Goal: Task Accomplishment & Management: Manage account settings

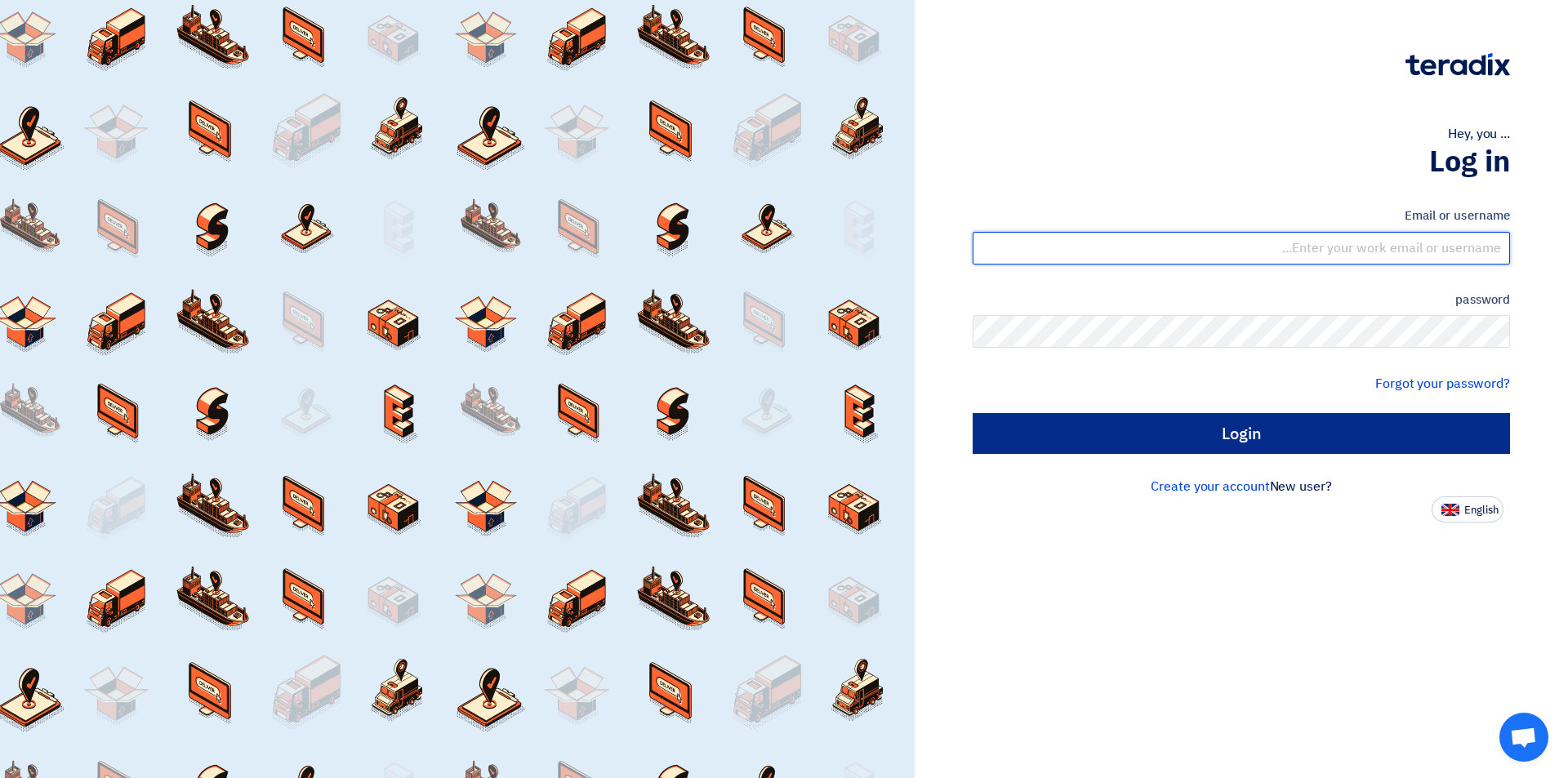
type input "[EMAIL_ADDRESS][DOMAIN_NAME]"
click at [1192, 429] on input "Login" at bounding box center [1241, 434] width 537 height 41
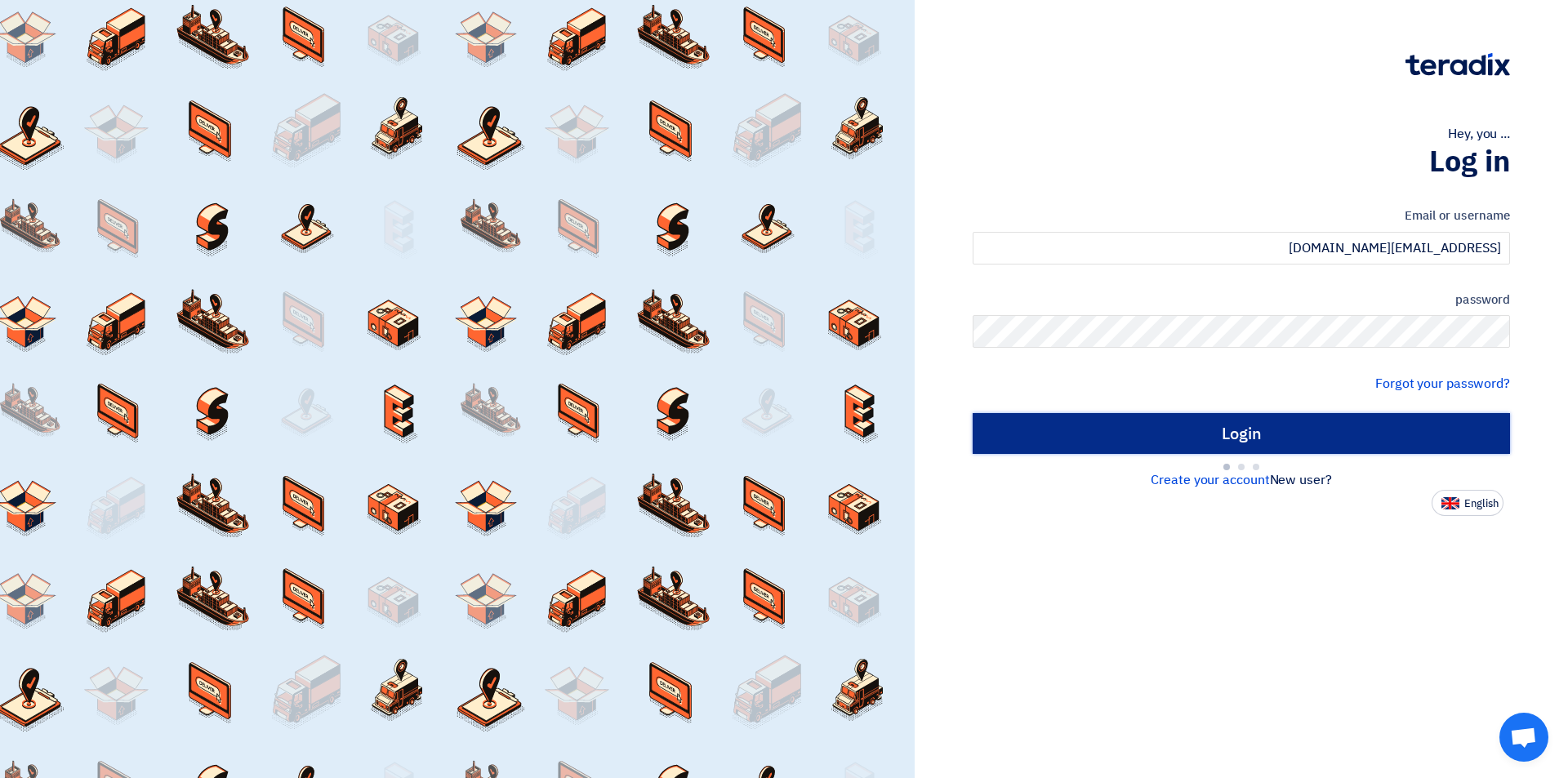
type input "Sign in"
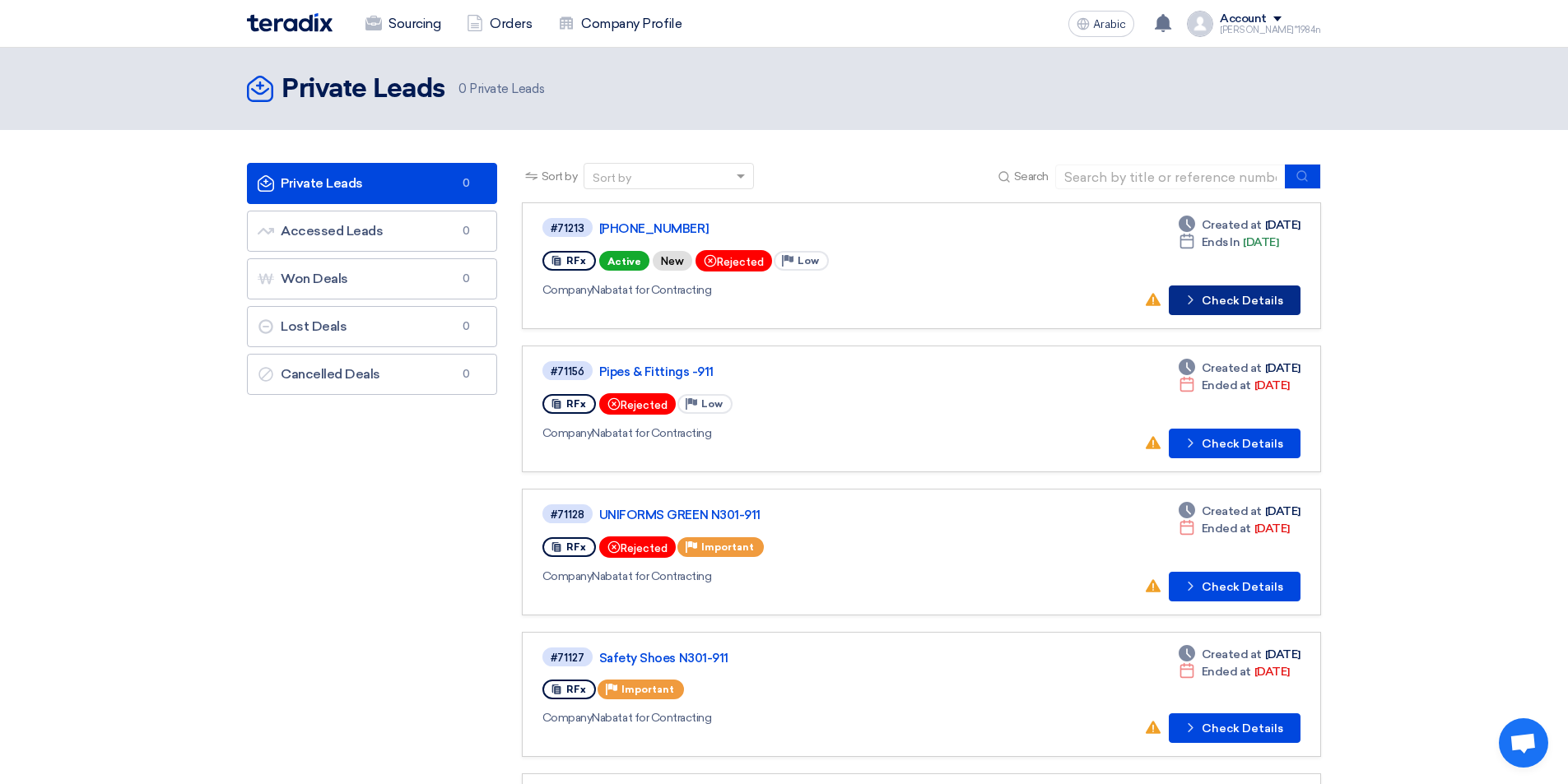
click at [1241, 298] on font "Check Details" at bounding box center [1242, 301] width 81 height 14
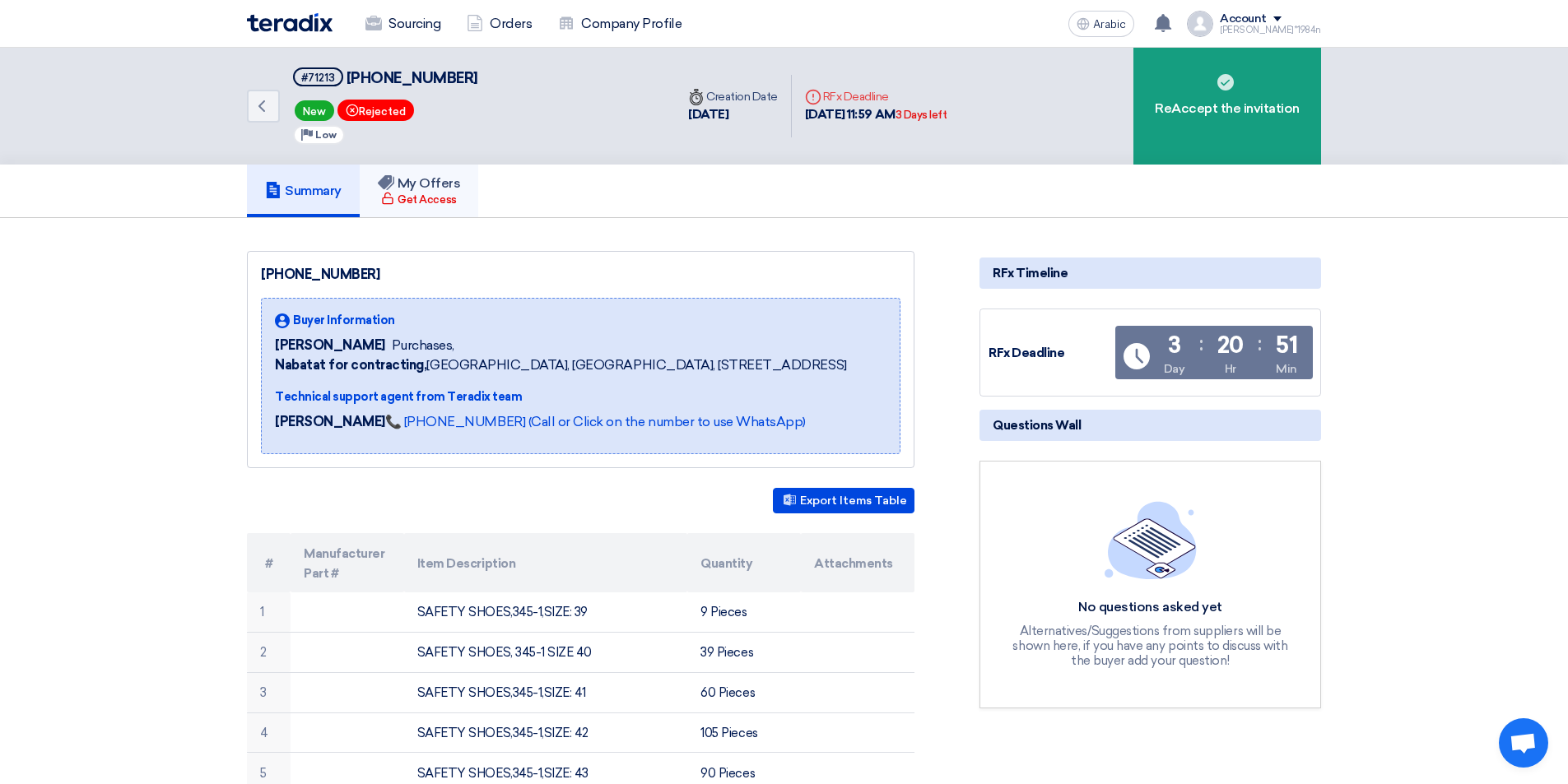
click at [449, 192] on font "Get Access" at bounding box center [427, 200] width 59 height 17
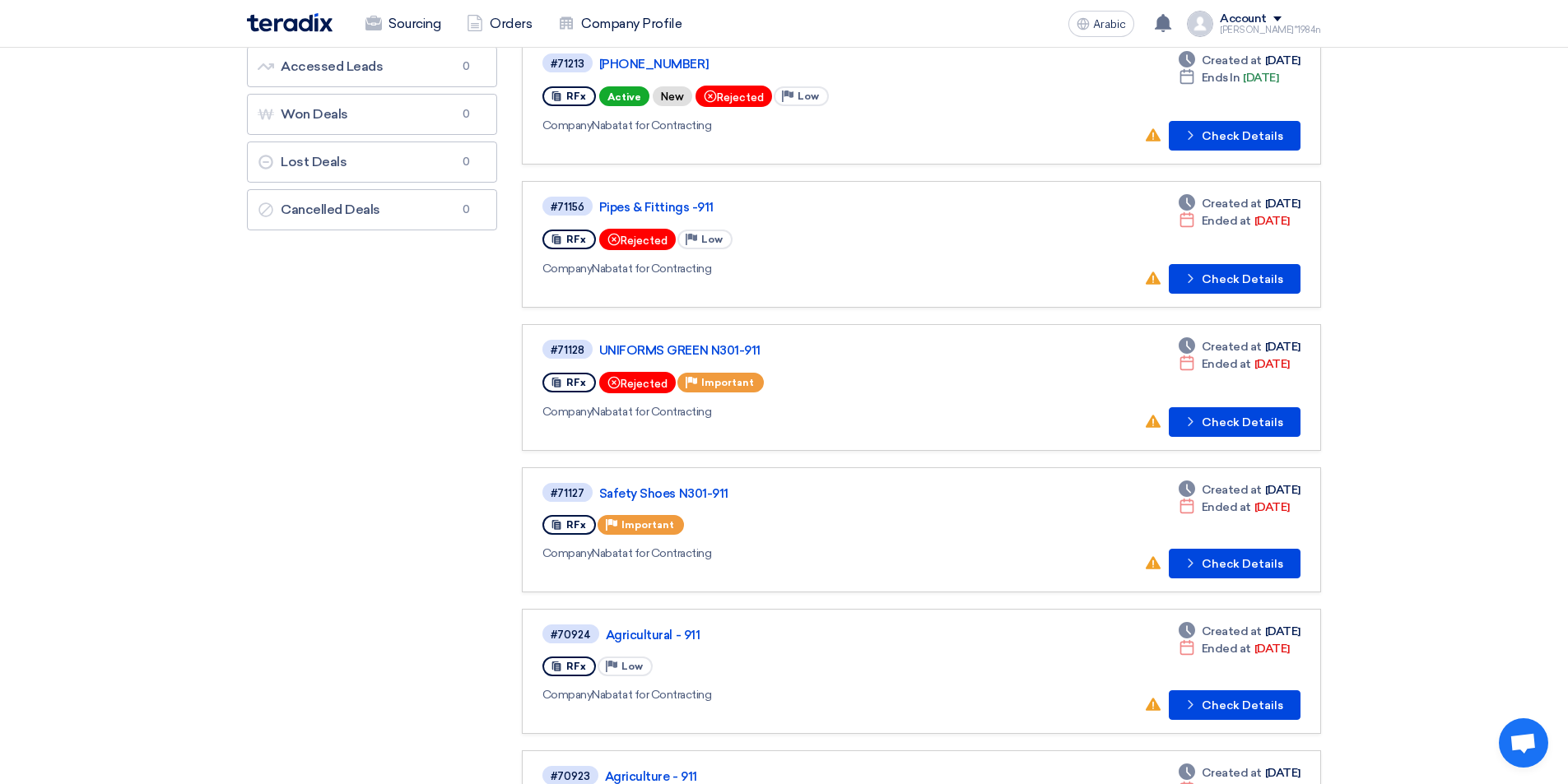
scroll to position [247, 0]
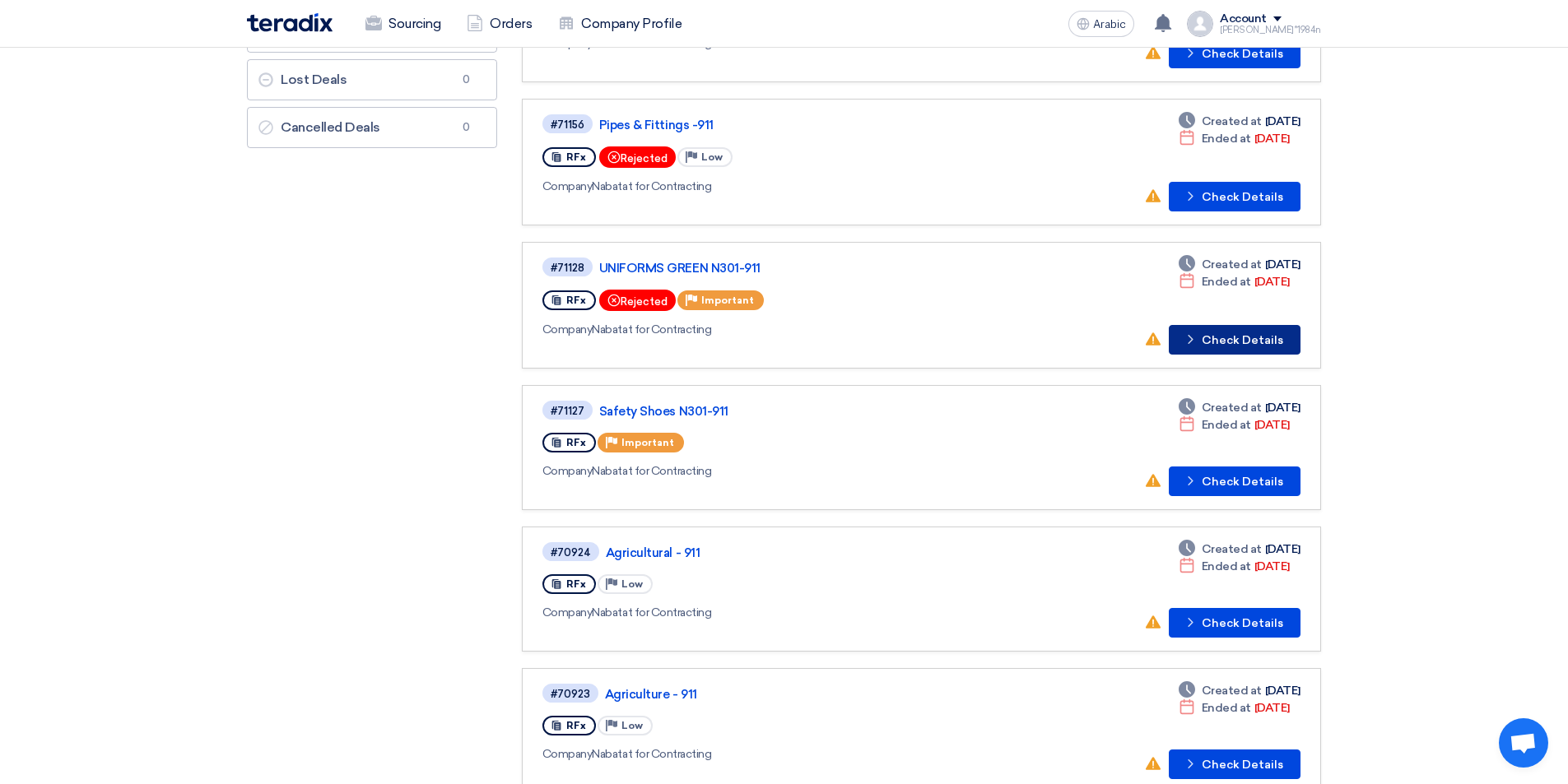
click at [1284, 349] on button "Check details Check Details" at bounding box center [1234, 339] width 132 height 30
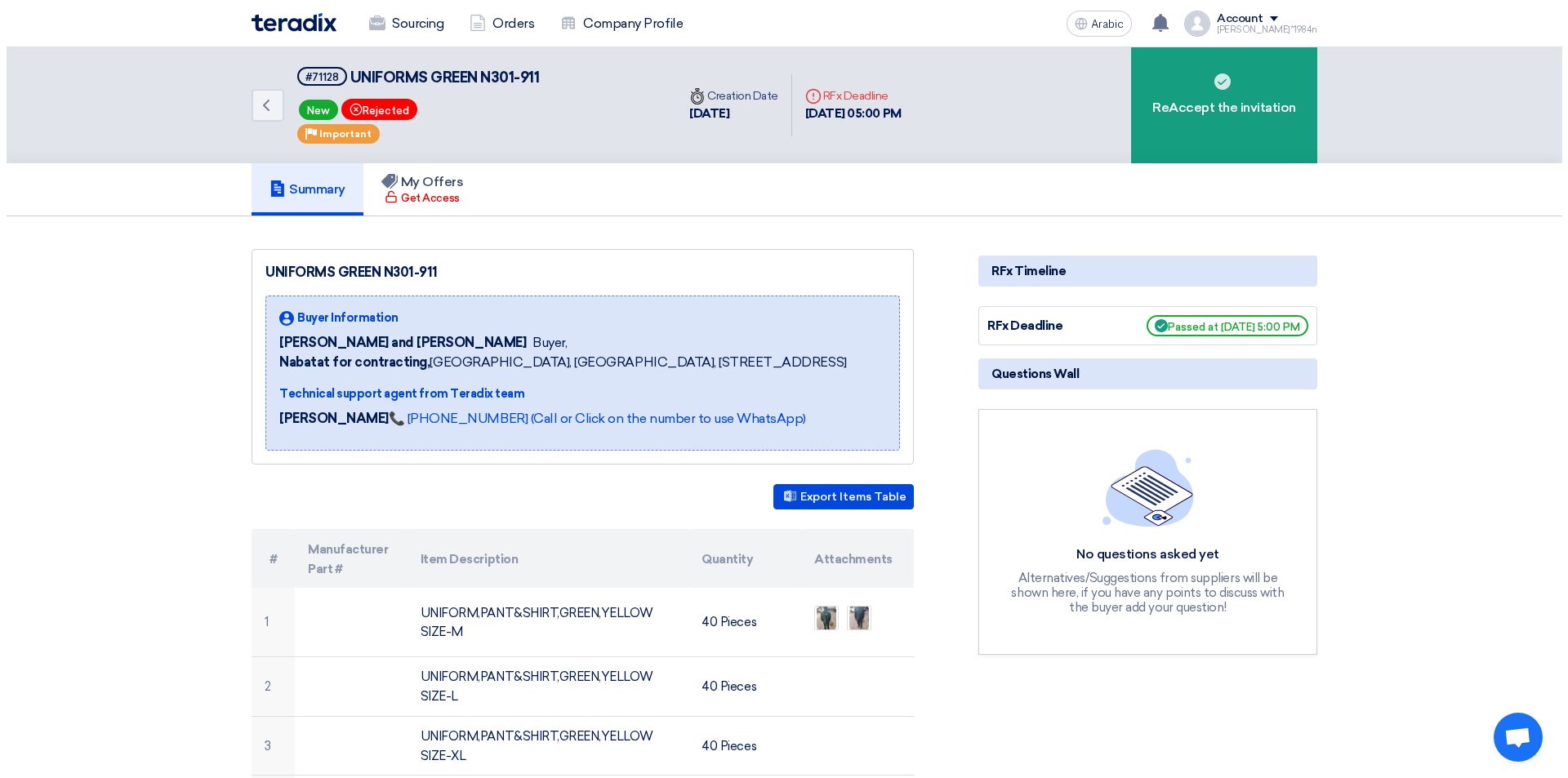
scroll to position [245, 0]
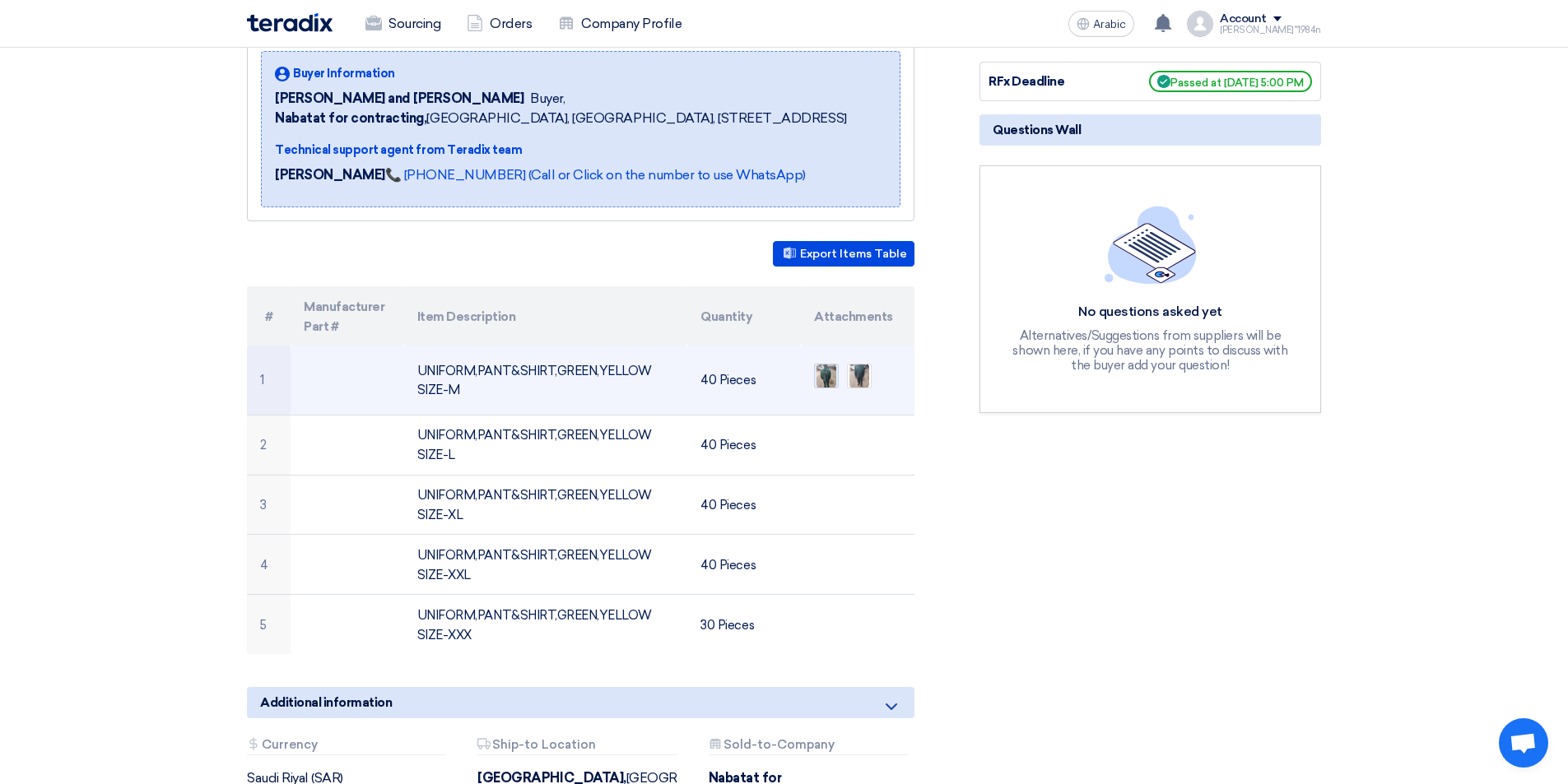
click at [830, 378] on img at bounding box center [827, 376] width 23 height 30
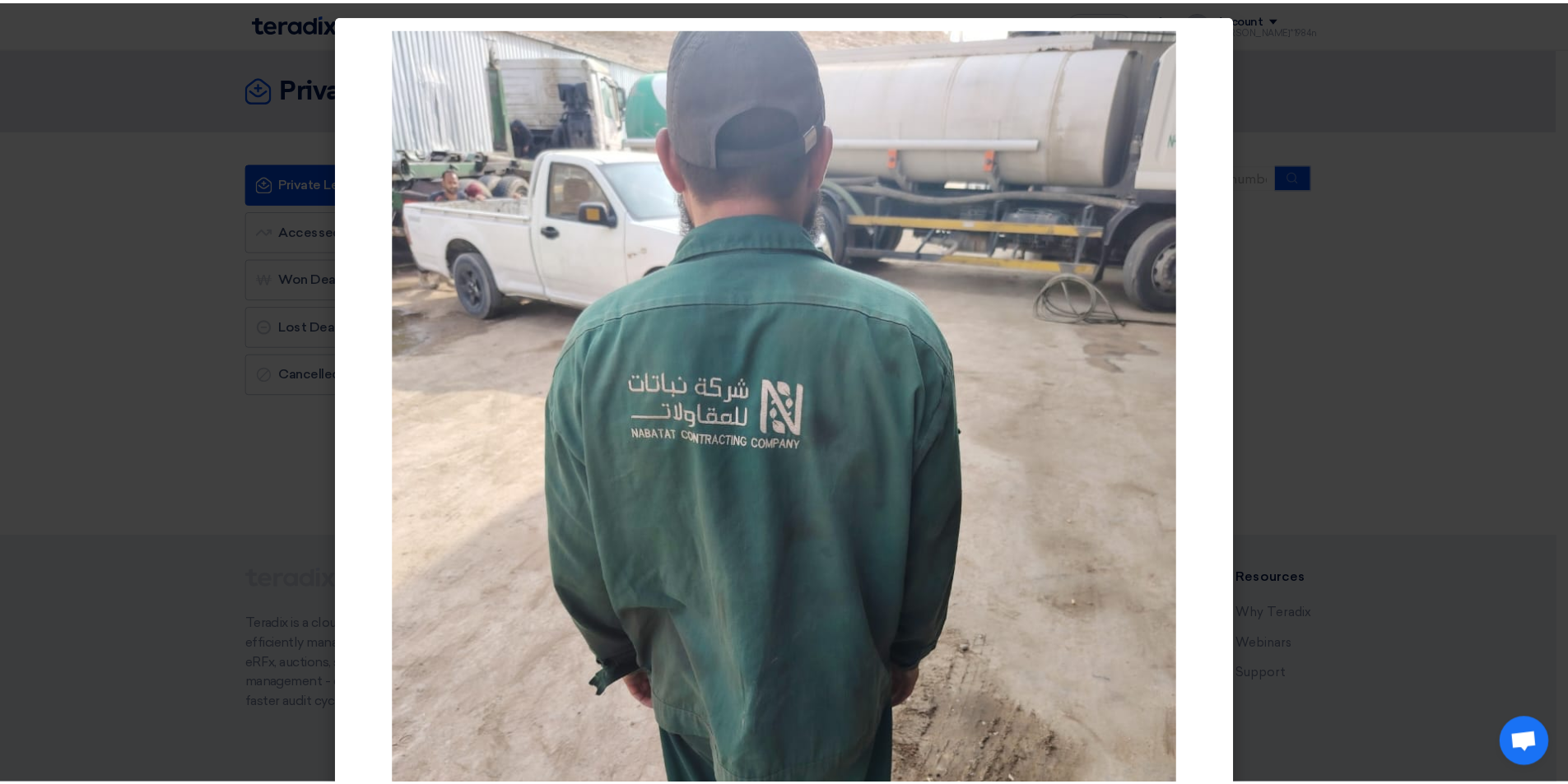
scroll to position [324, 0]
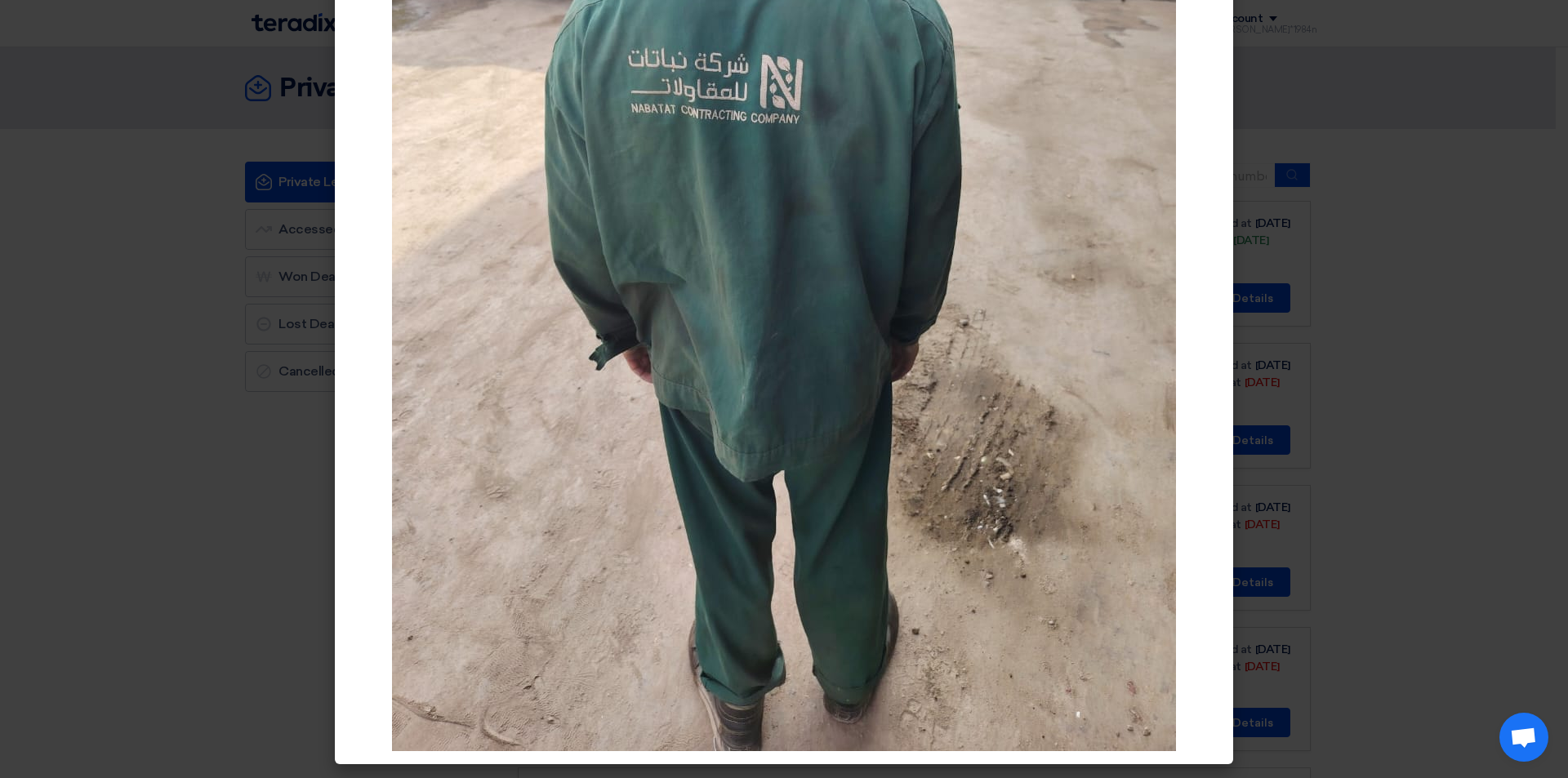
click at [1292, 205] on modal-container at bounding box center [784, 389] width 1568 height 778
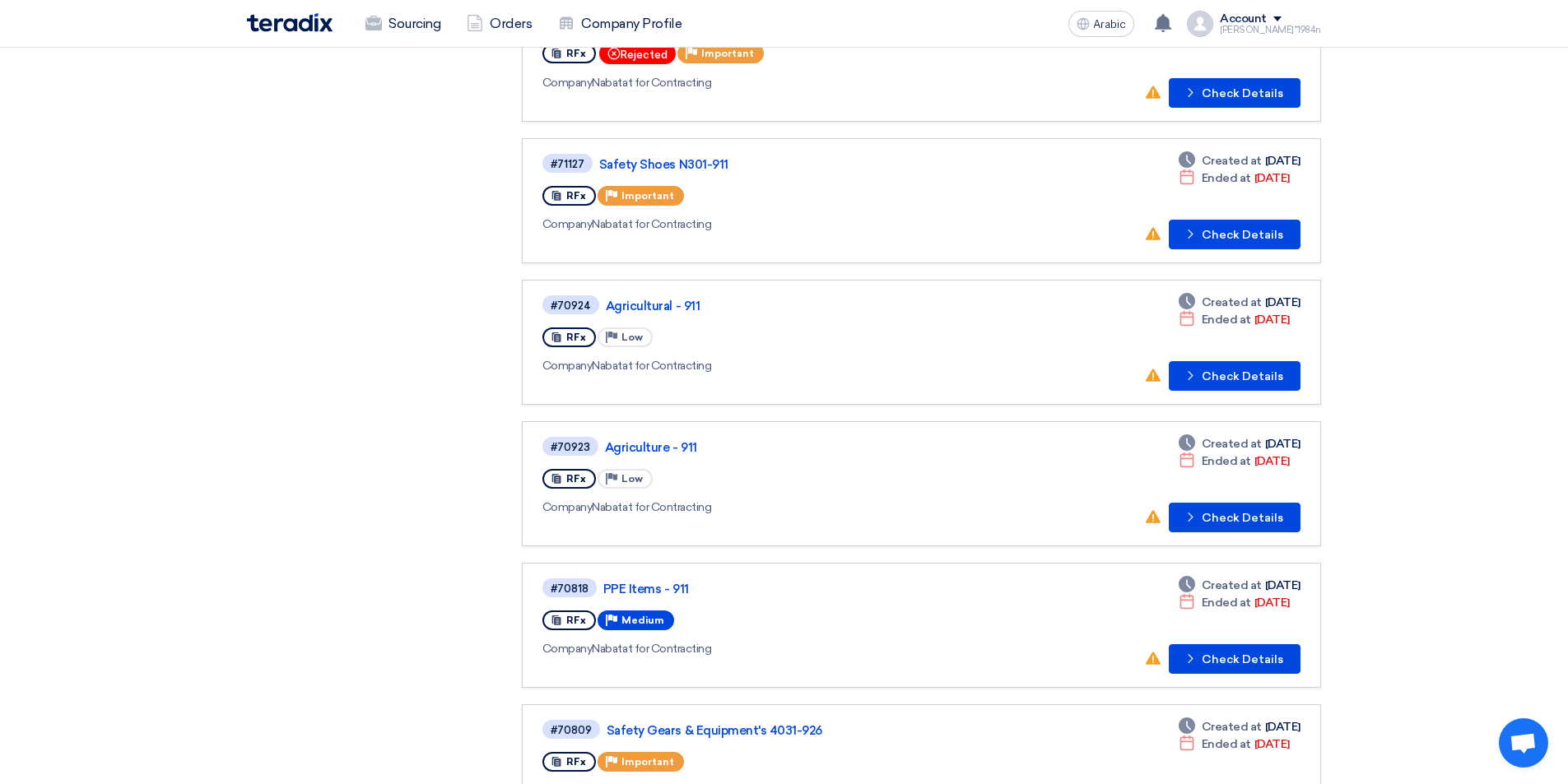
scroll to position [576, 0]
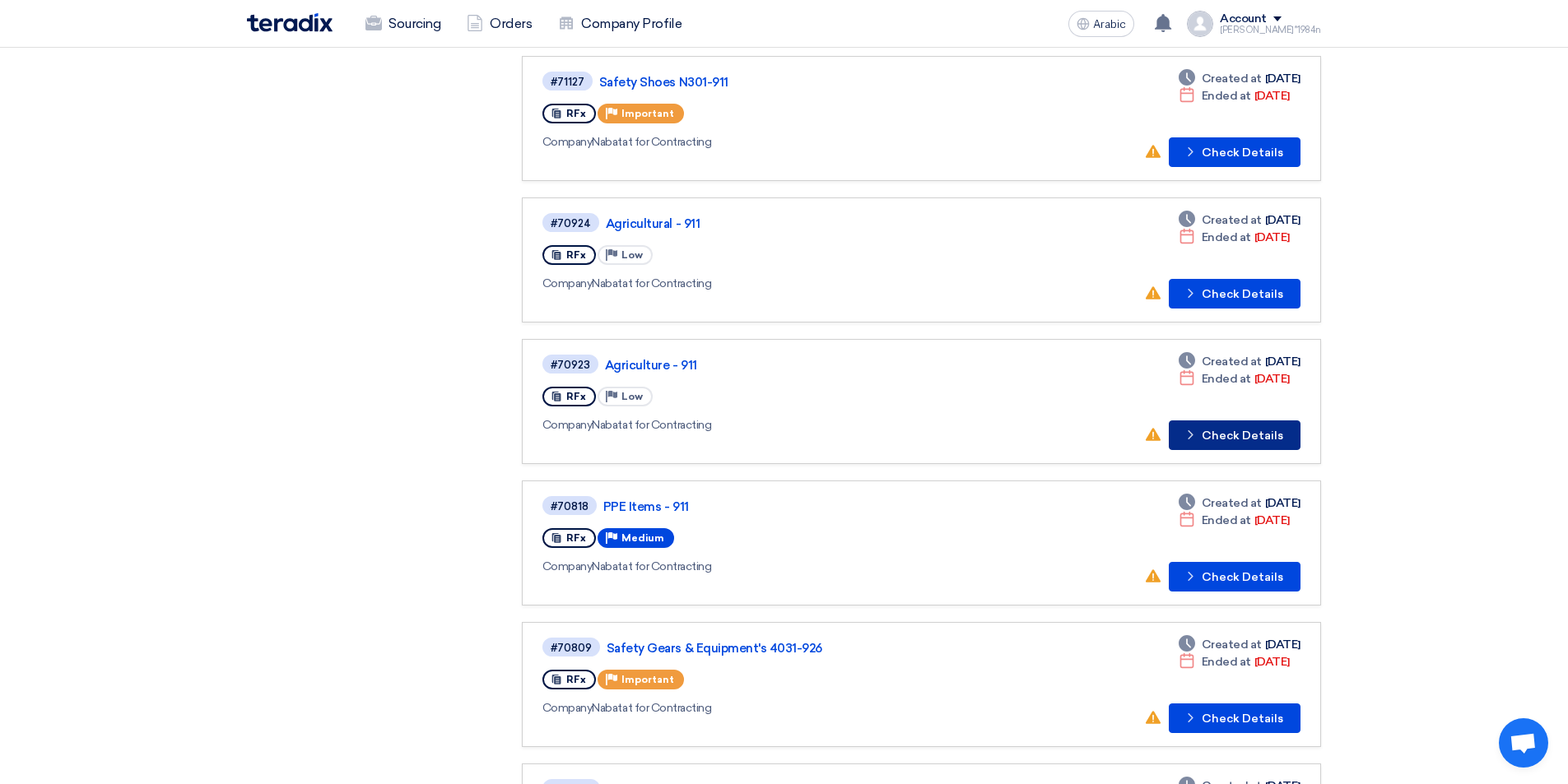
click at [1270, 430] on font "Check Details" at bounding box center [1242, 435] width 81 height 14
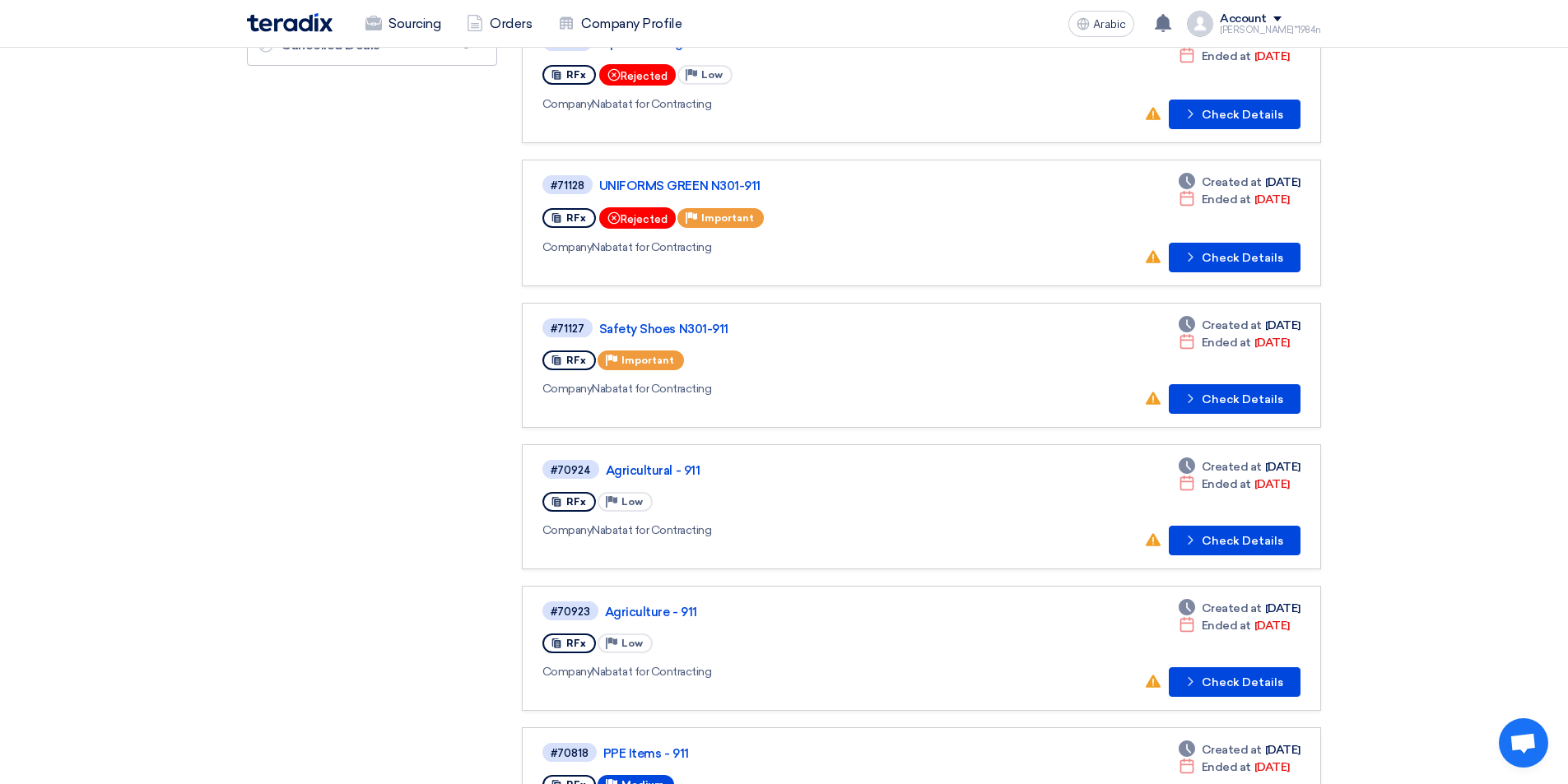
scroll to position [411, 0]
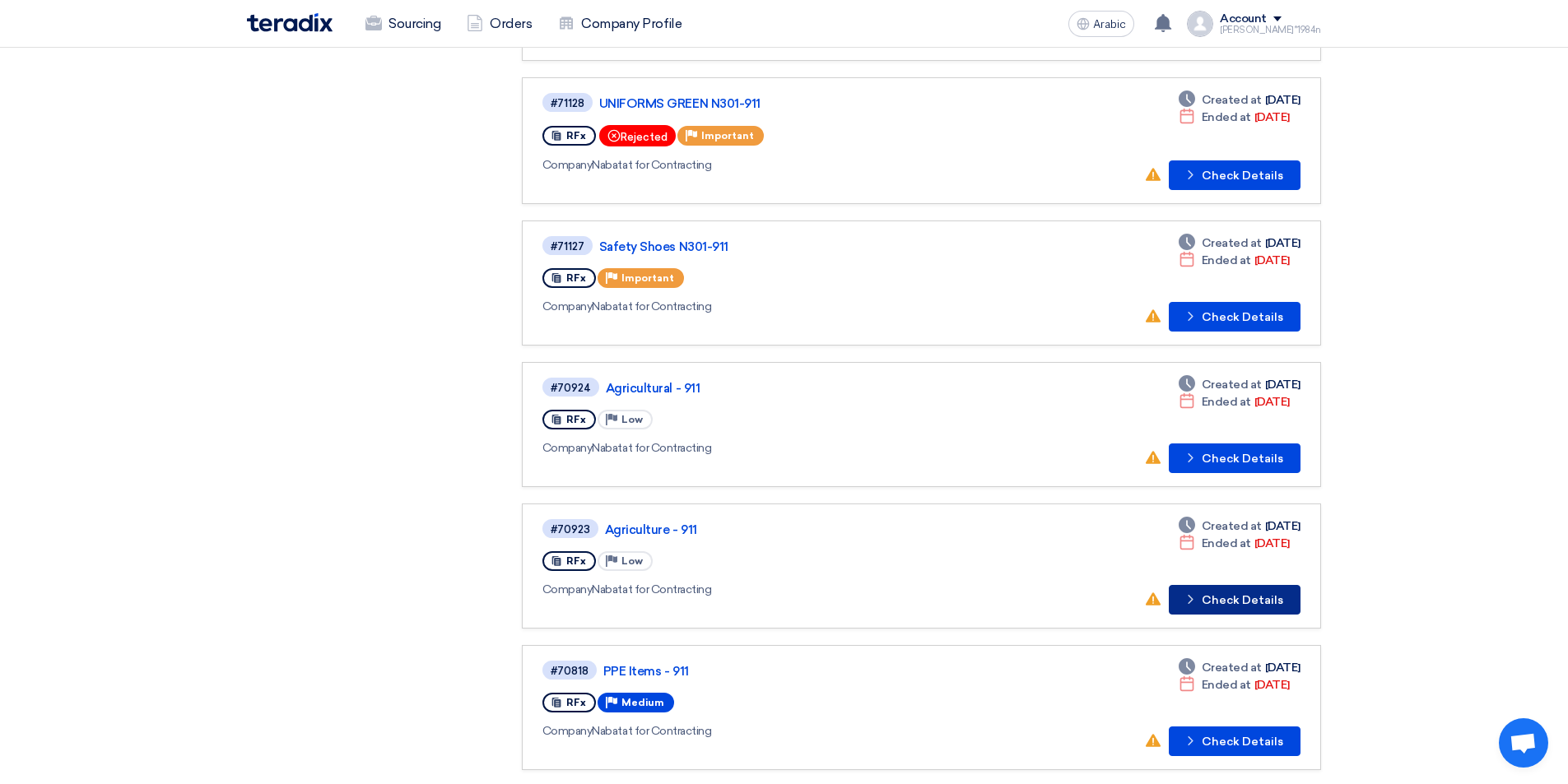
click at [1225, 596] on font "Check Details" at bounding box center [1242, 599] width 81 height 14
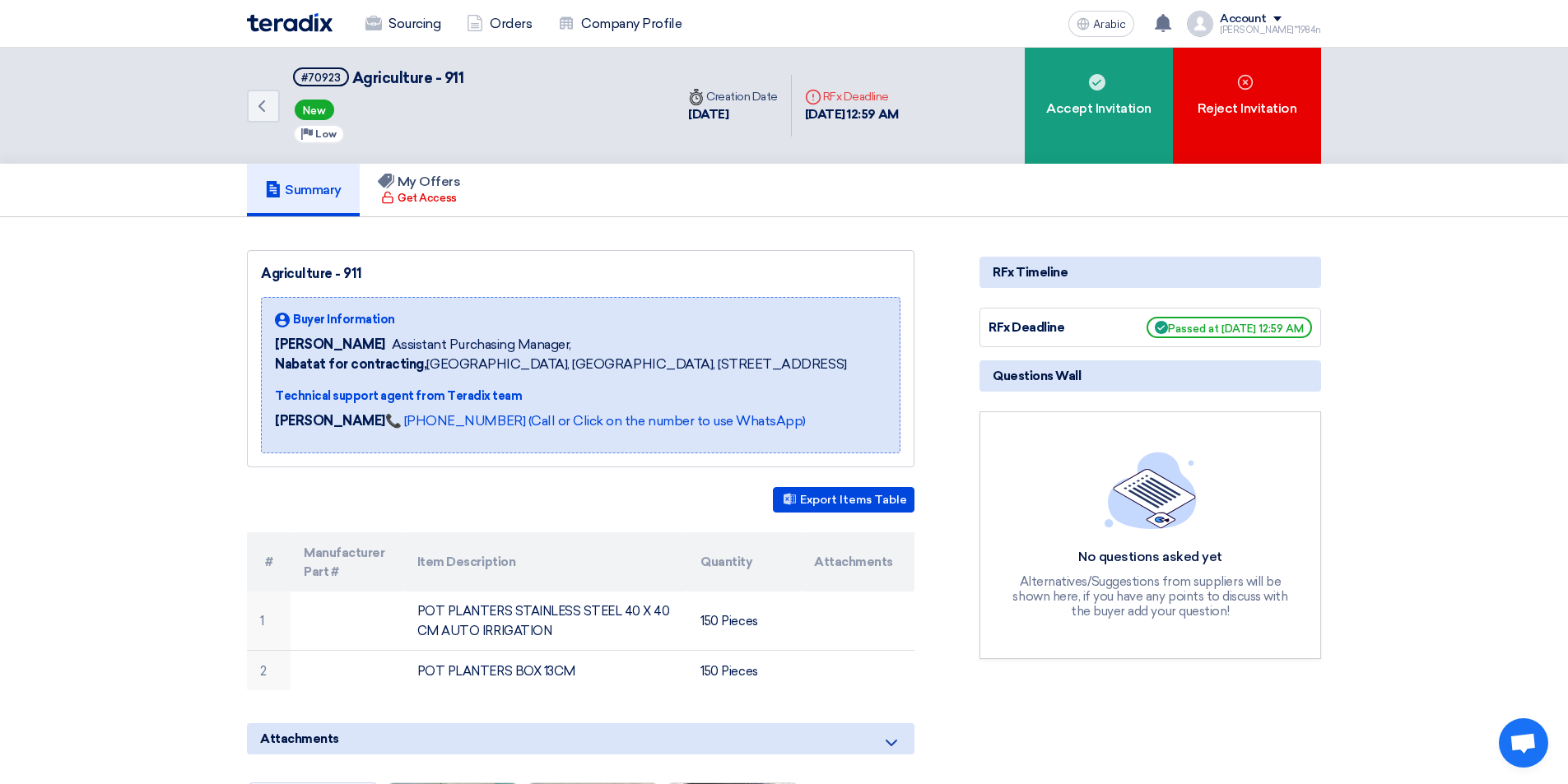
scroll to position [247, 0]
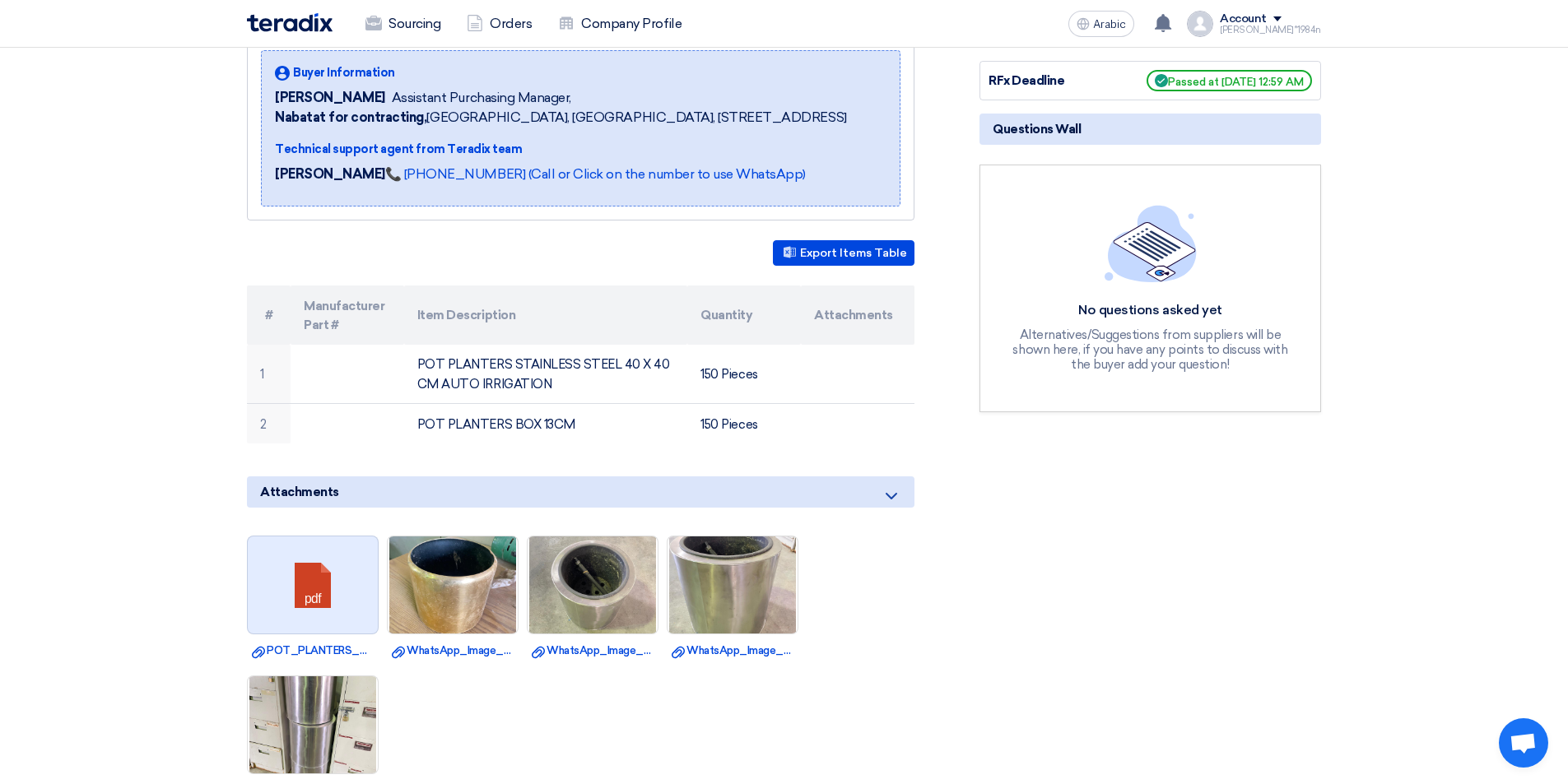
click at [294, 559] on link at bounding box center [313, 585] width 132 height 99
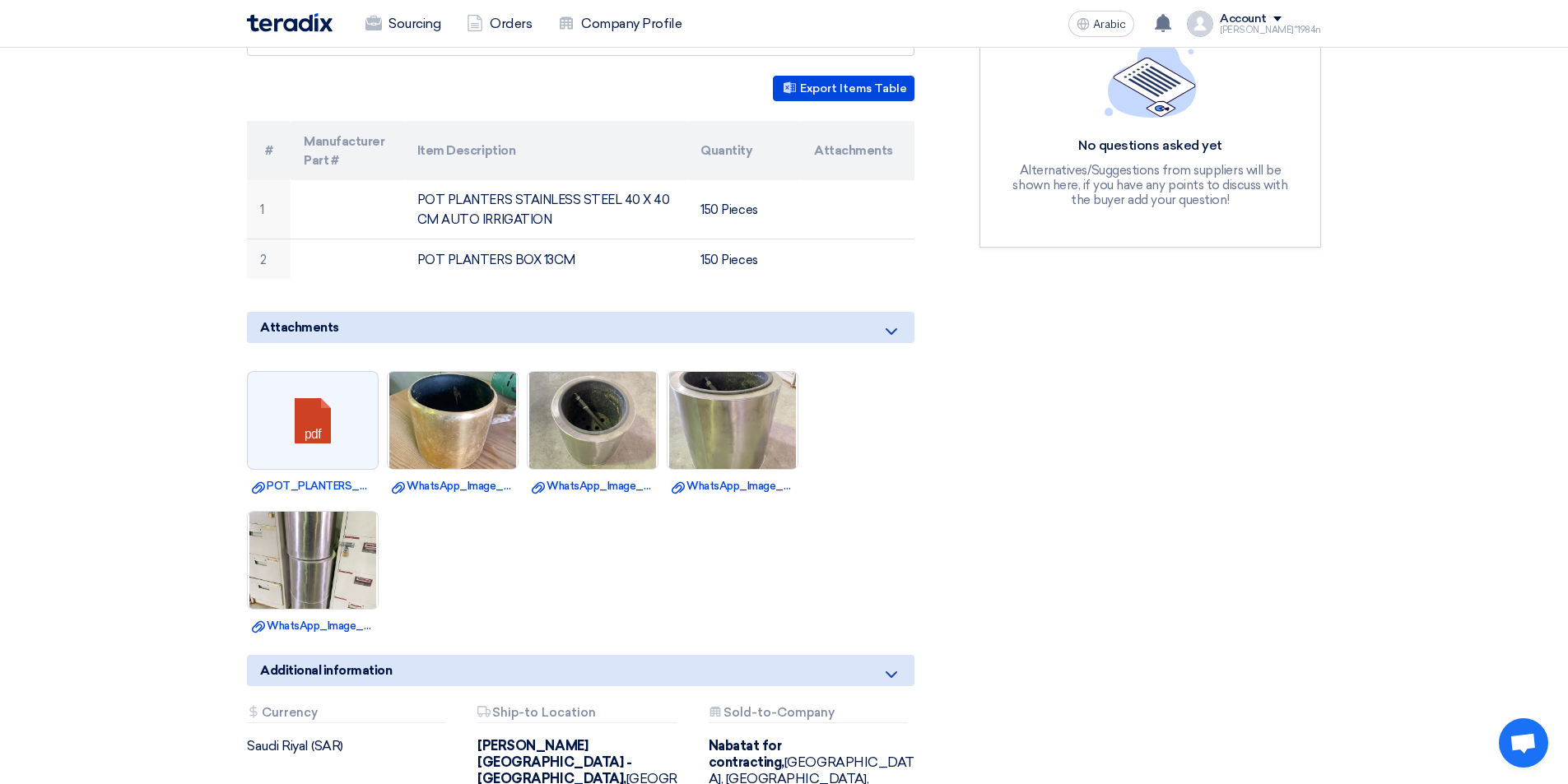
scroll to position [576, 0]
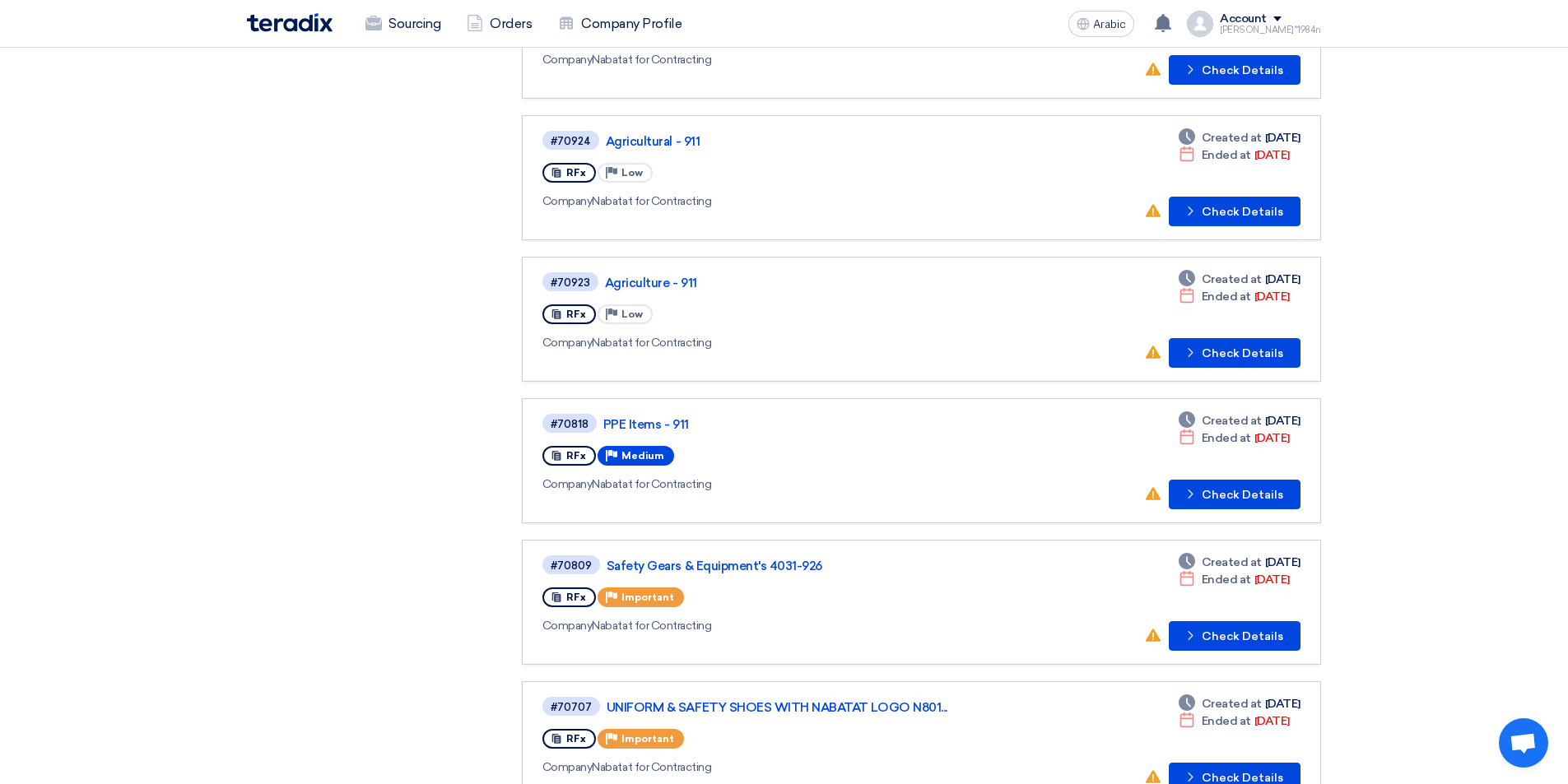
scroll to position [823, 0]
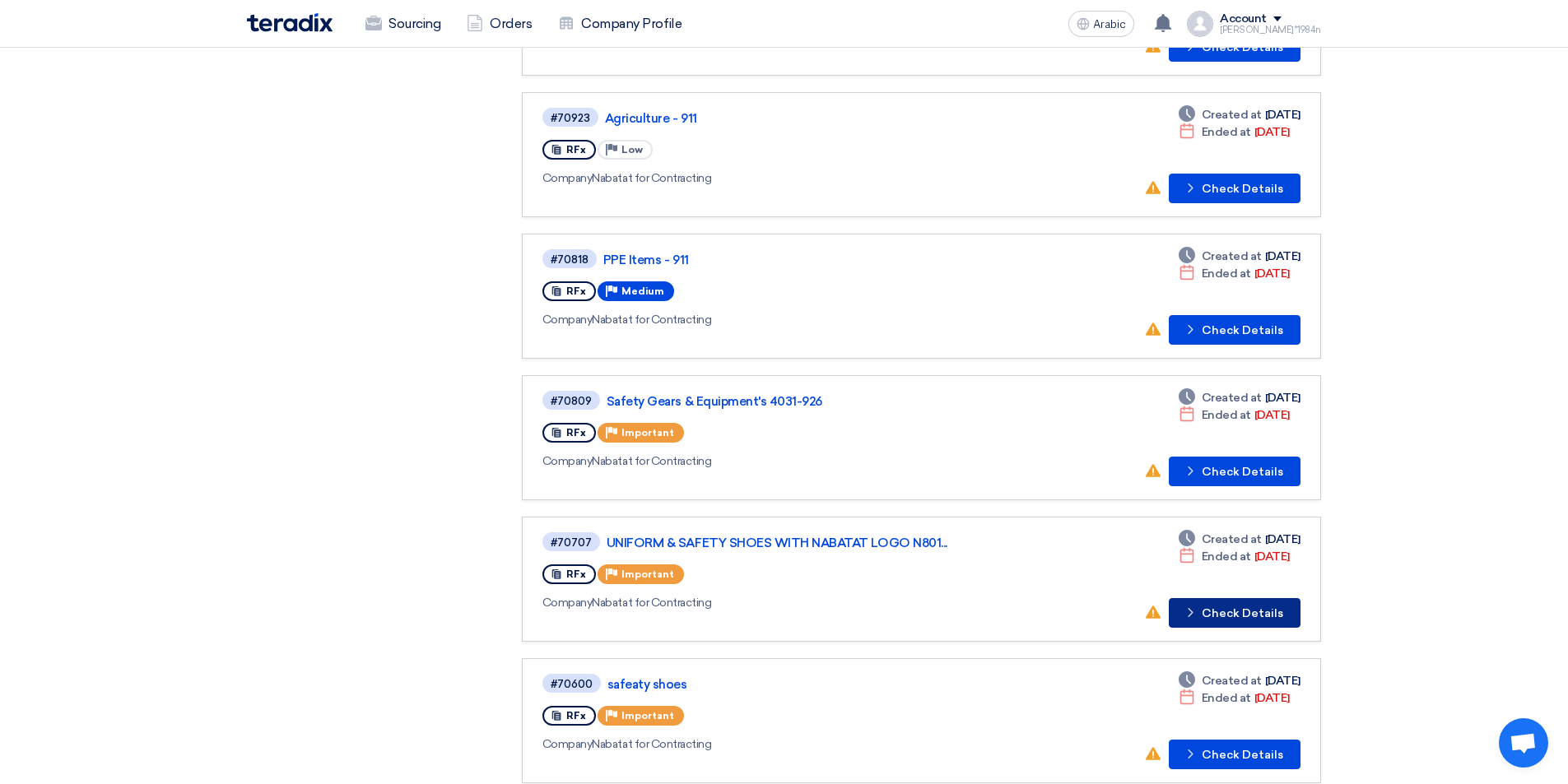
click at [1241, 611] on font "Check Details" at bounding box center [1242, 613] width 81 height 14
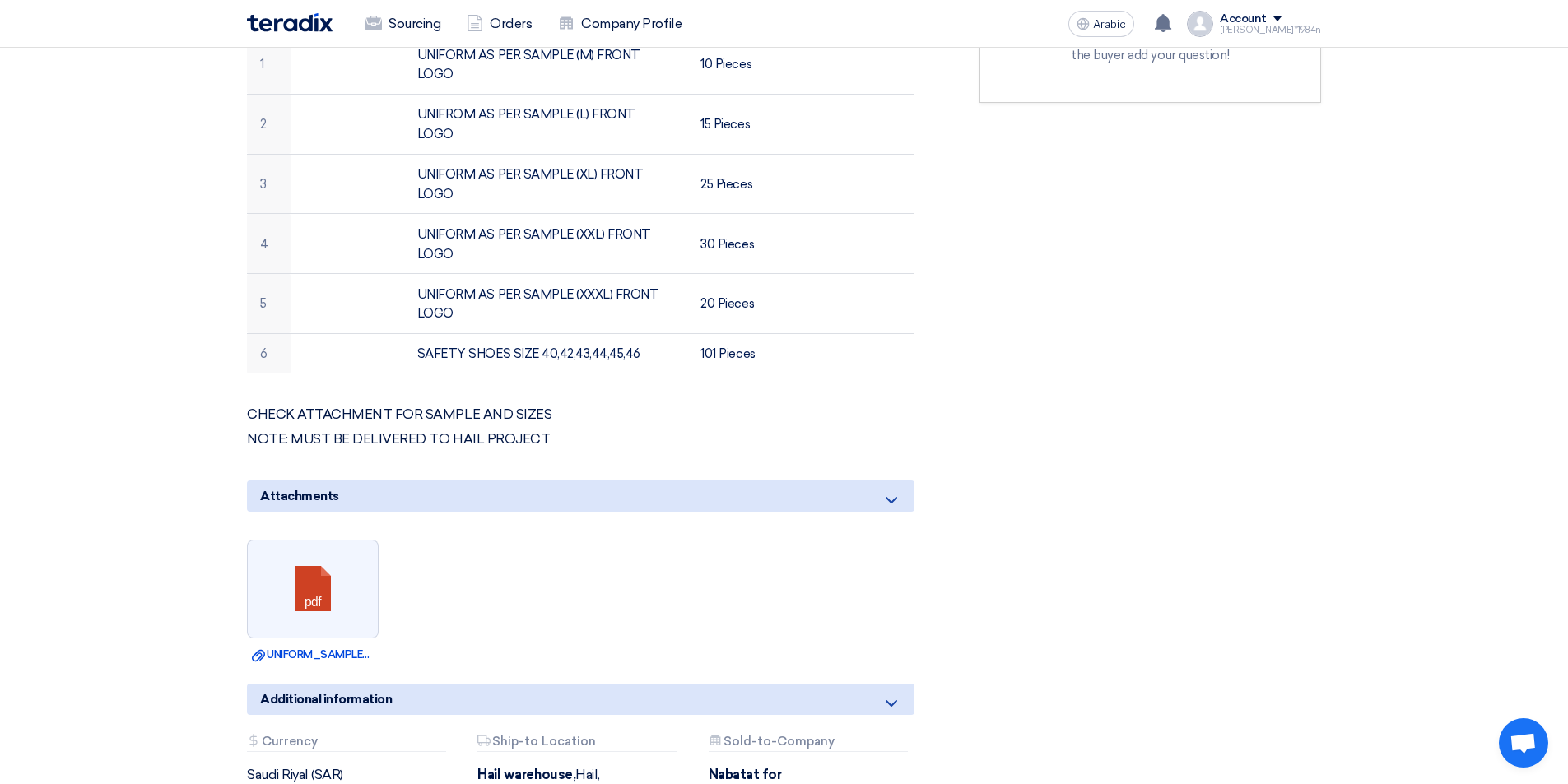
scroll to position [658, 0]
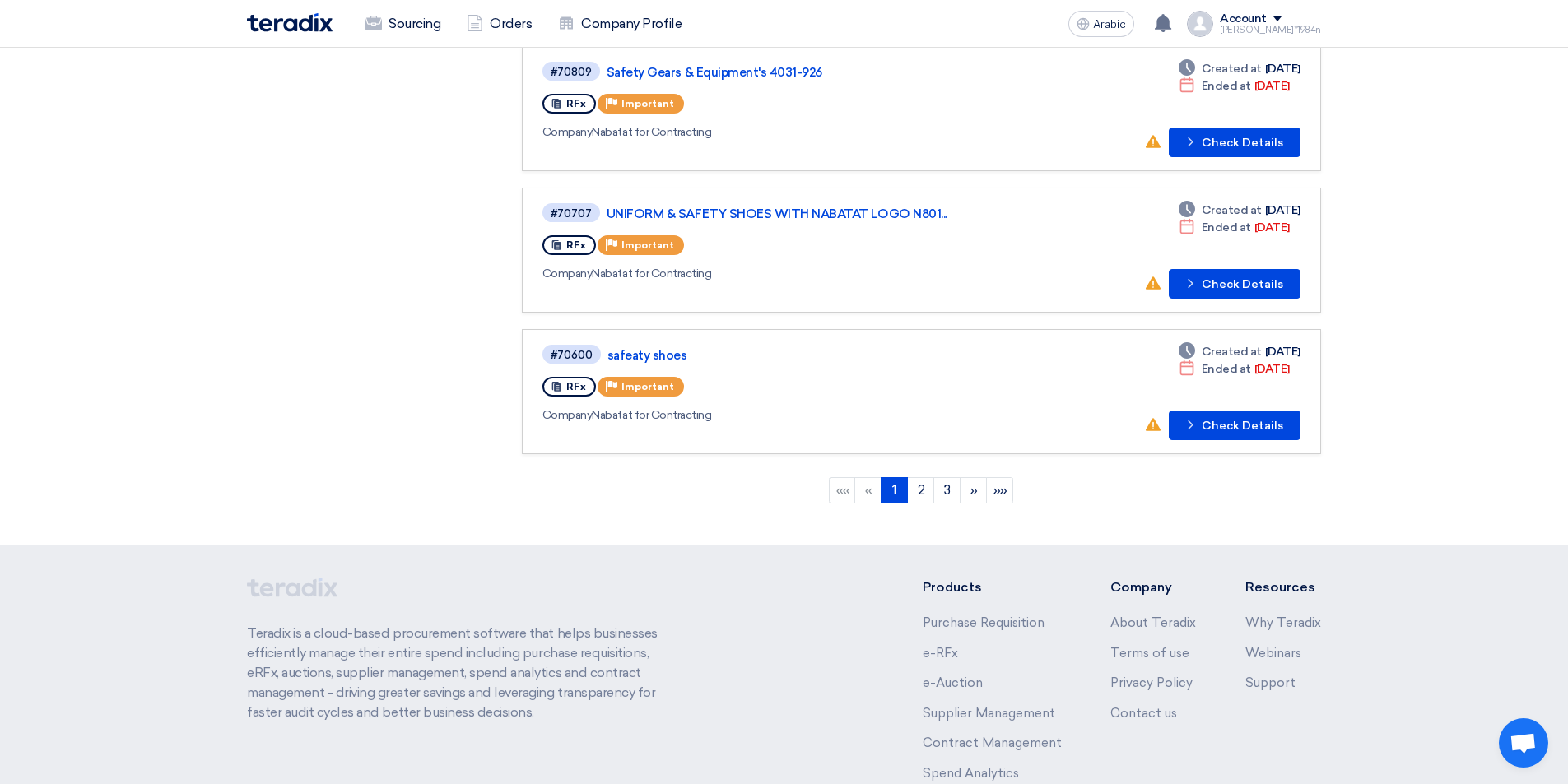
scroll to position [1285, 0]
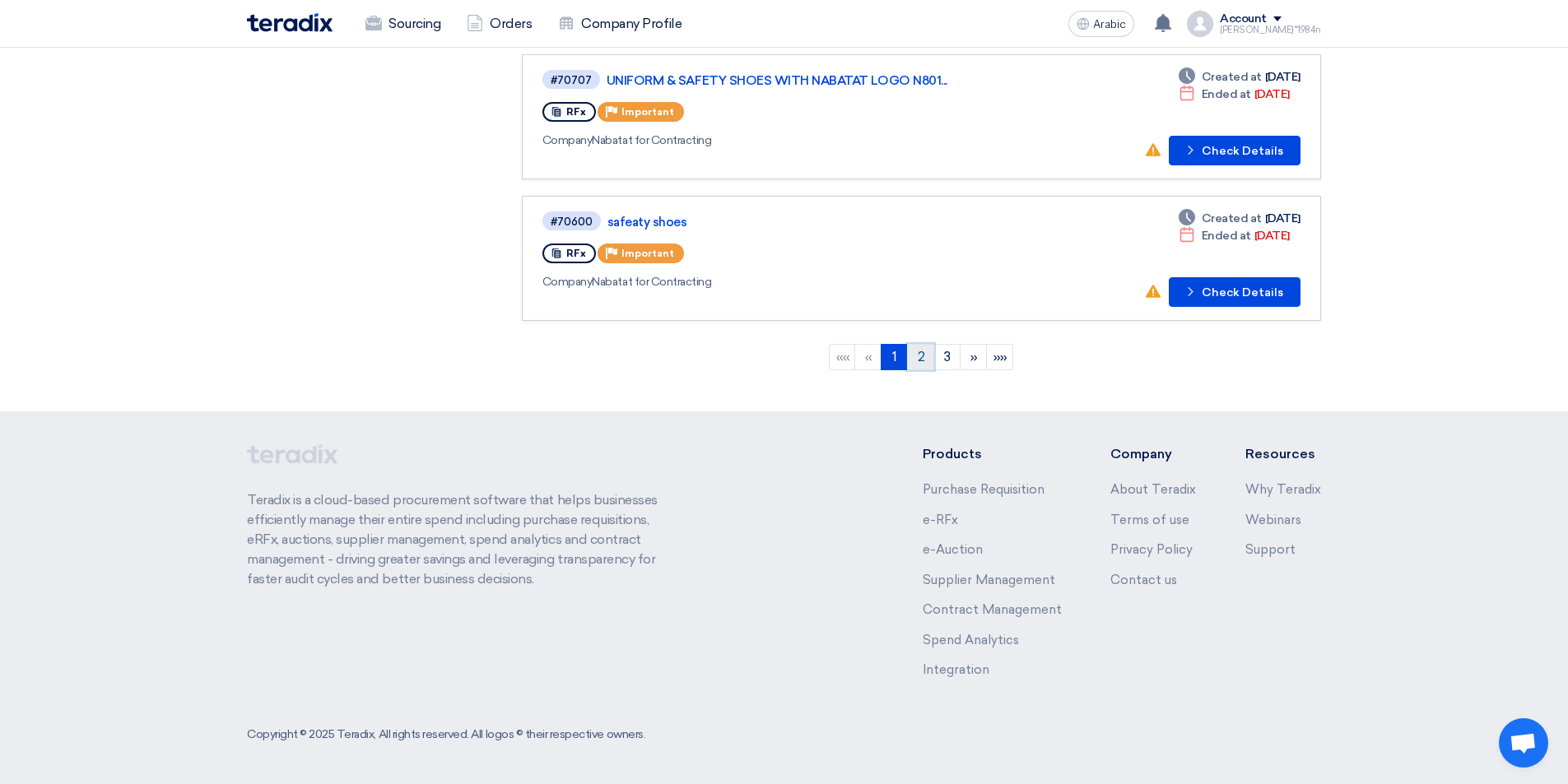
click at [918, 363] on font "2" at bounding box center [921, 356] width 7 height 16
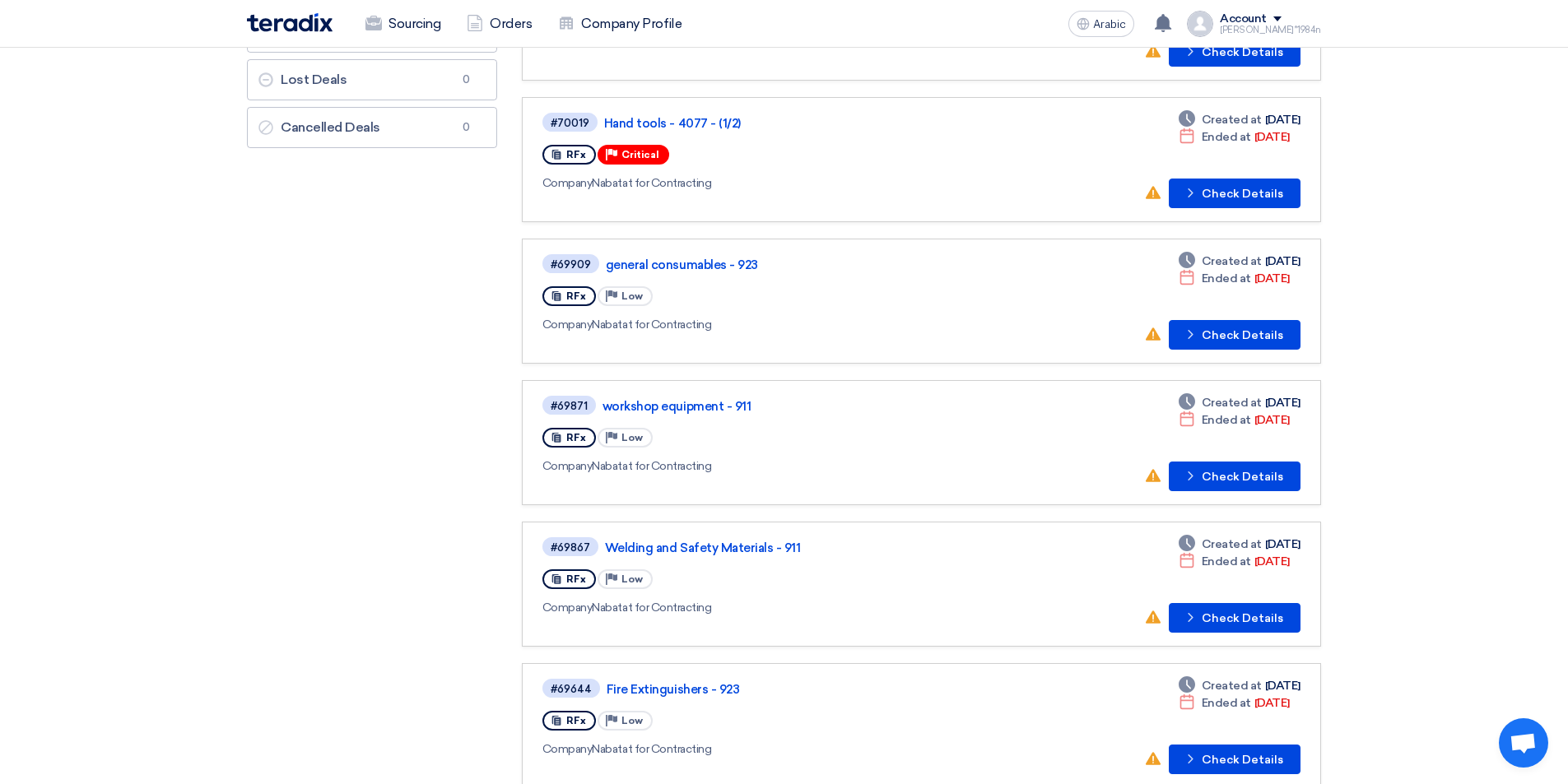
scroll to position [329, 0]
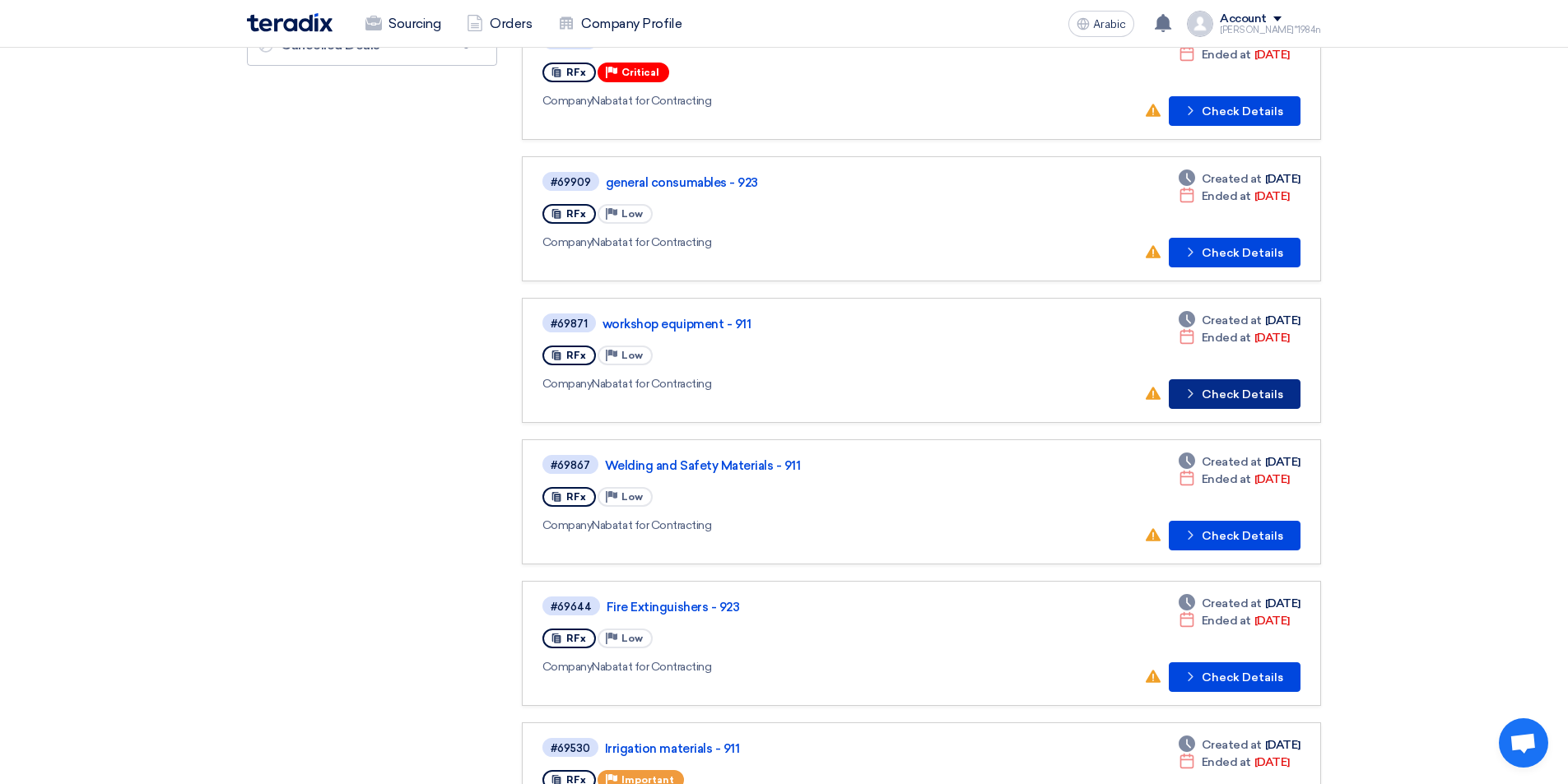
click at [1262, 386] on button "Check details Check Details" at bounding box center [1234, 394] width 132 height 30
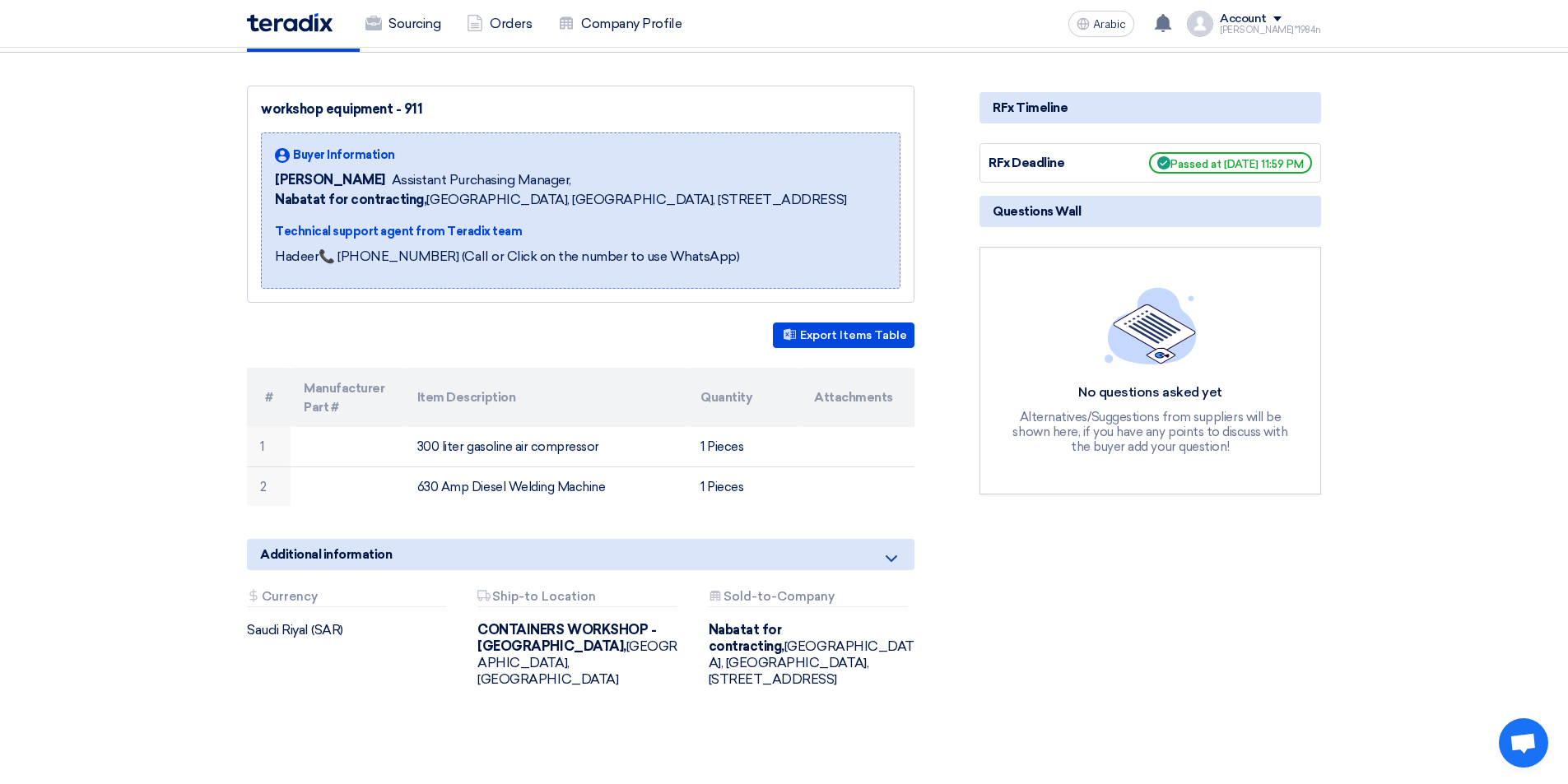
scroll to position [247, 0]
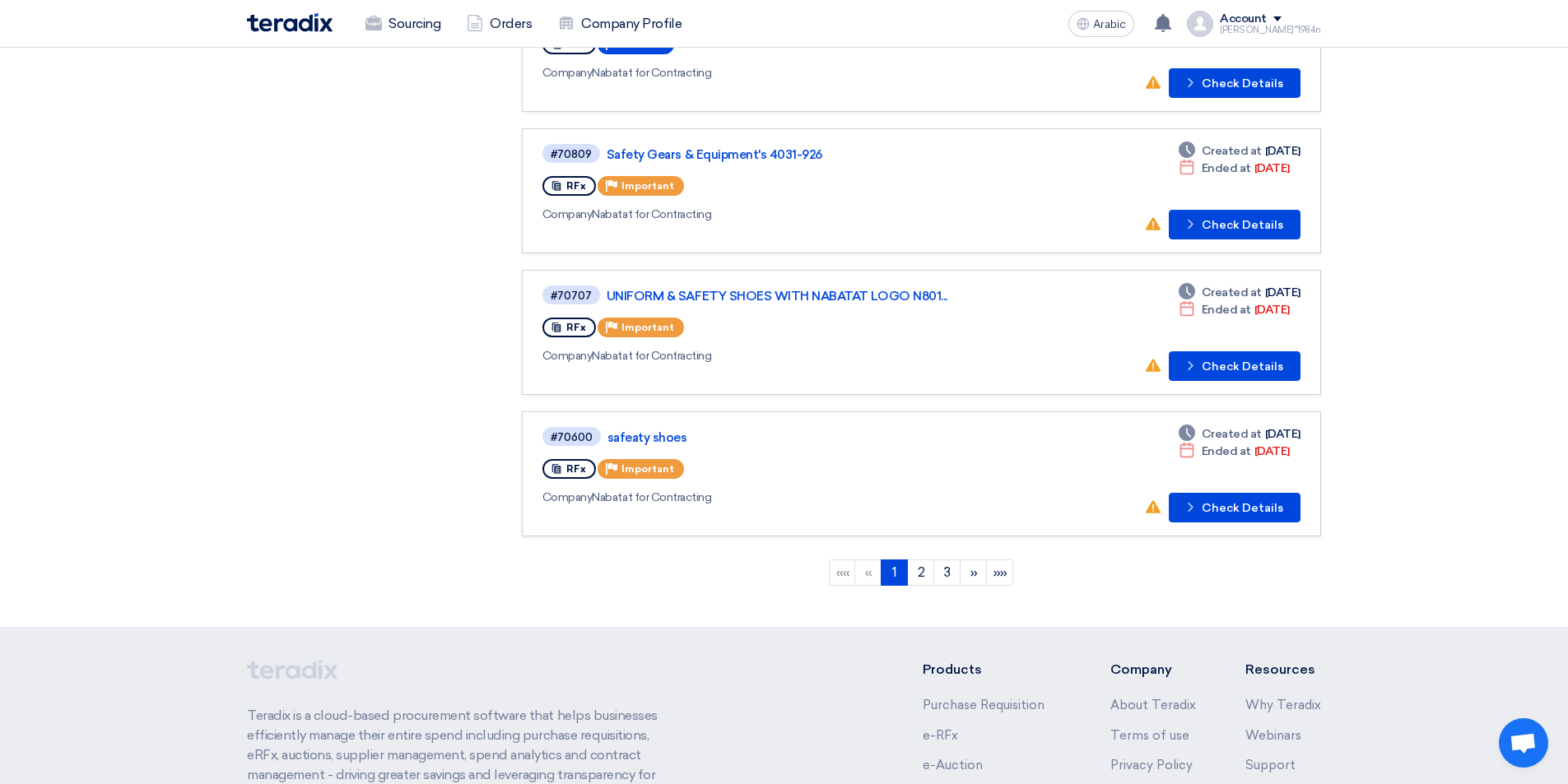
scroll to position [1285, 0]
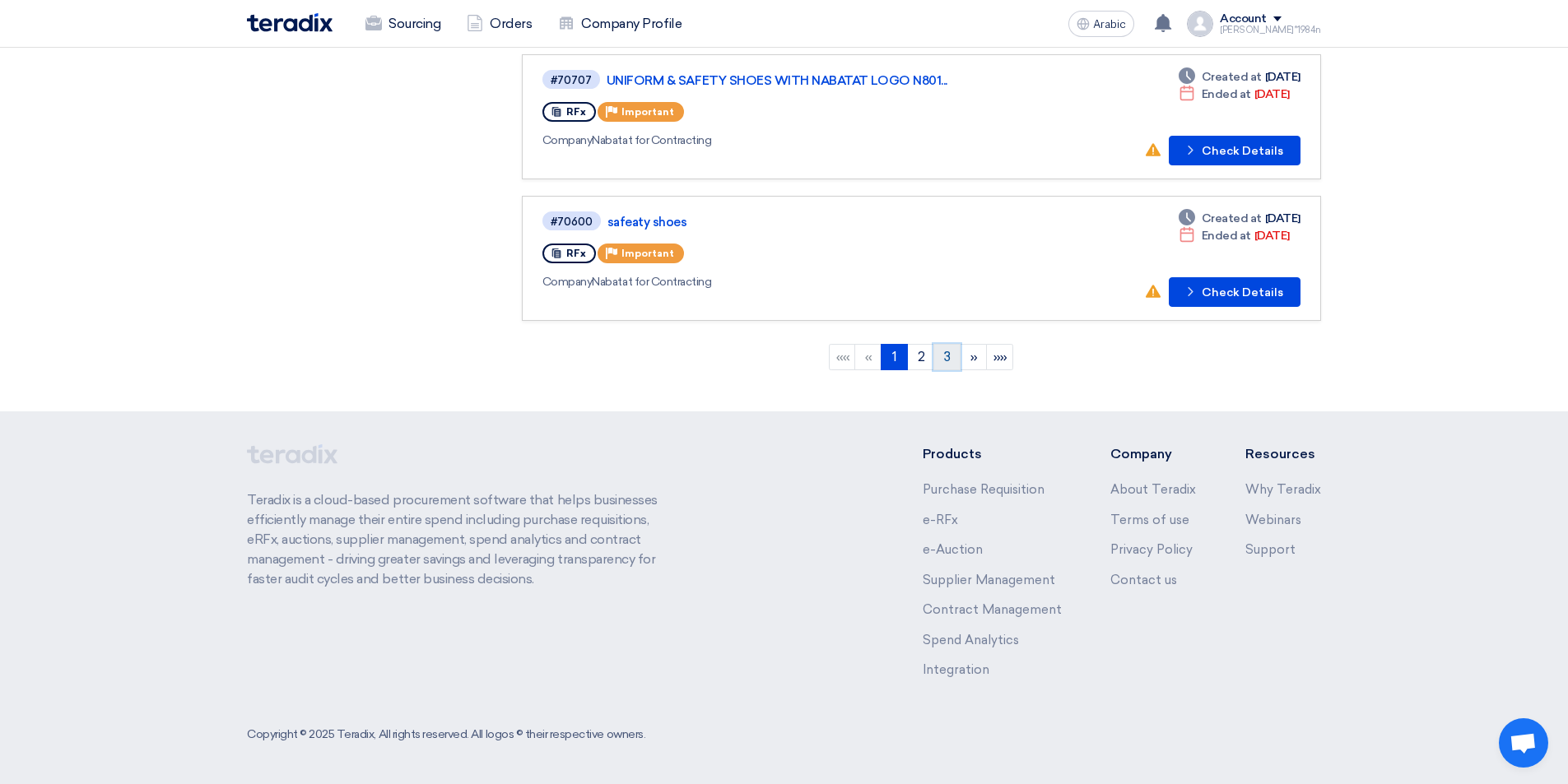
click at [949, 349] on font "3" at bounding box center [948, 356] width 7 height 16
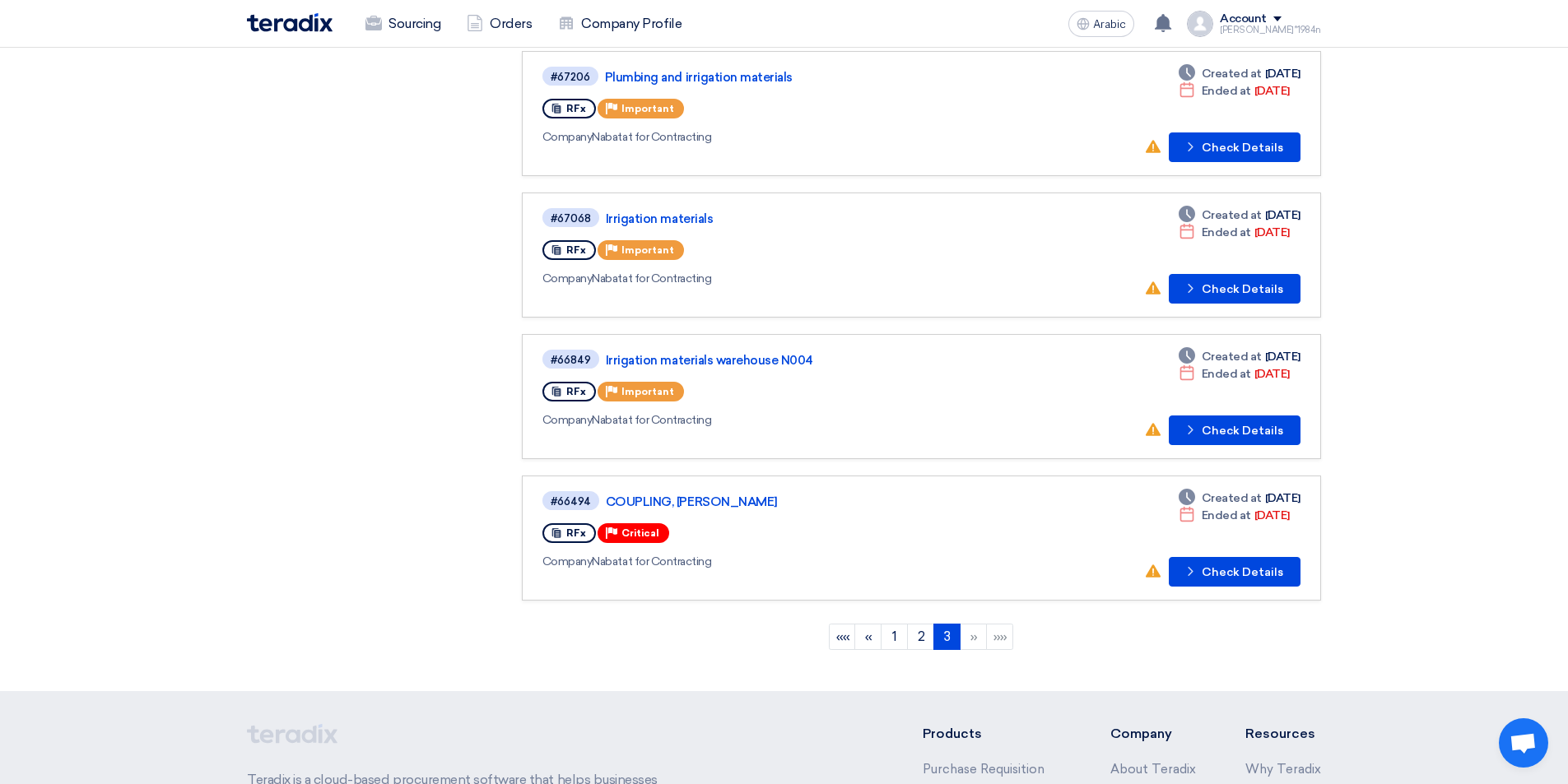
scroll to position [658, 0]
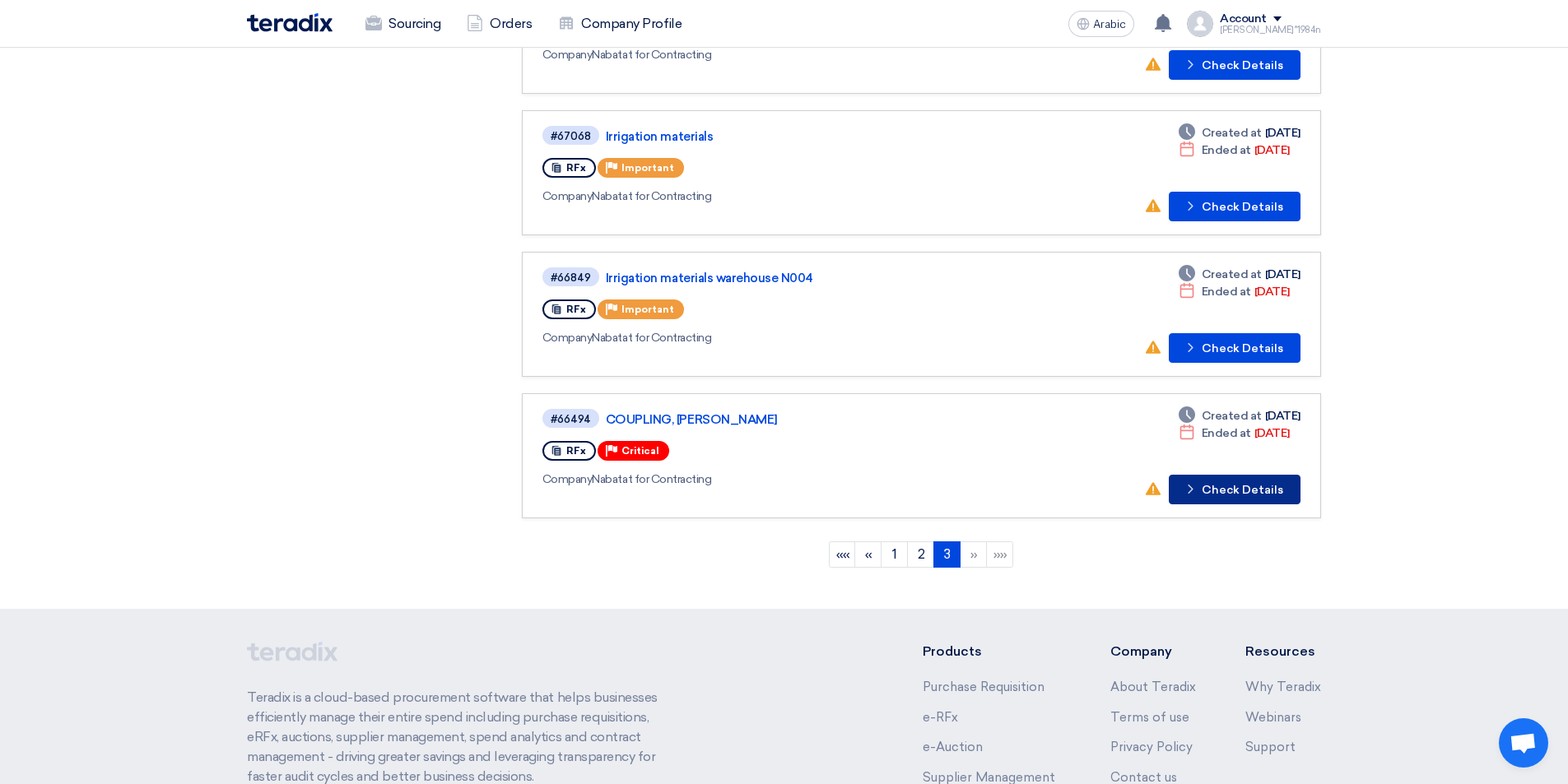
click at [1241, 491] on font "Check Details" at bounding box center [1242, 489] width 81 height 14
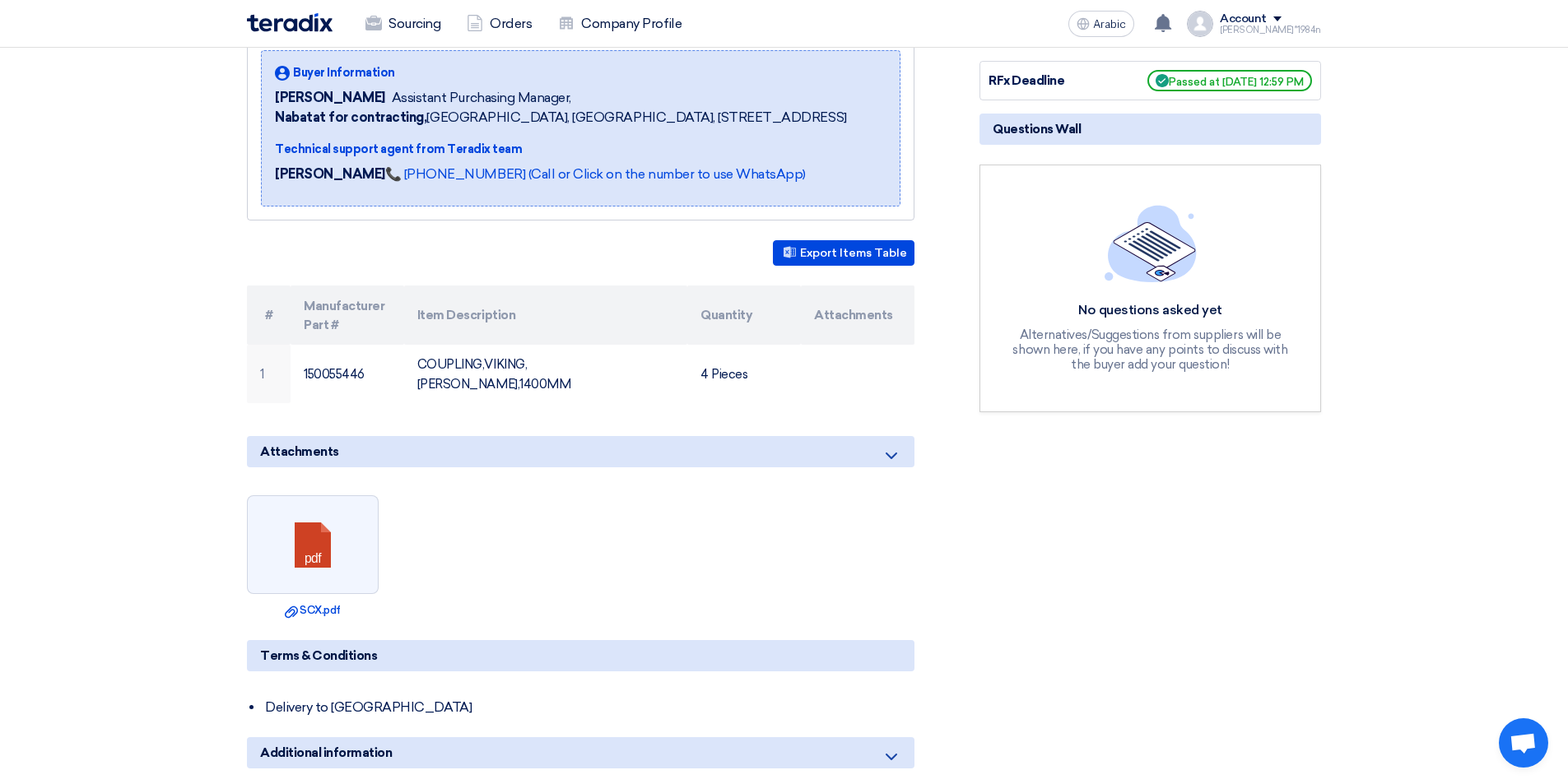
scroll to position [329, 0]
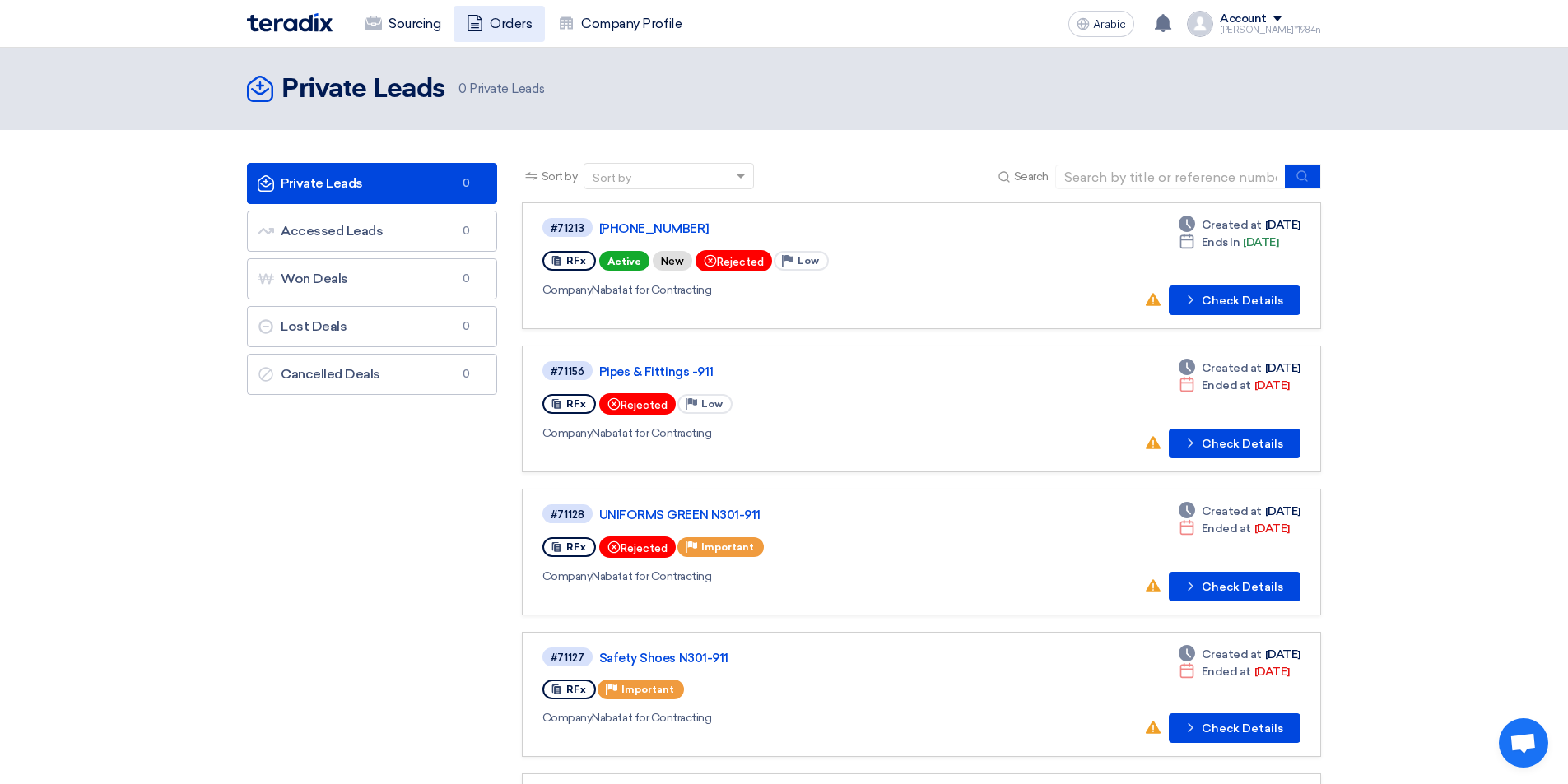
click at [514, 22] on font "Orders" at bounding box center [510, 23] width 42 height 16
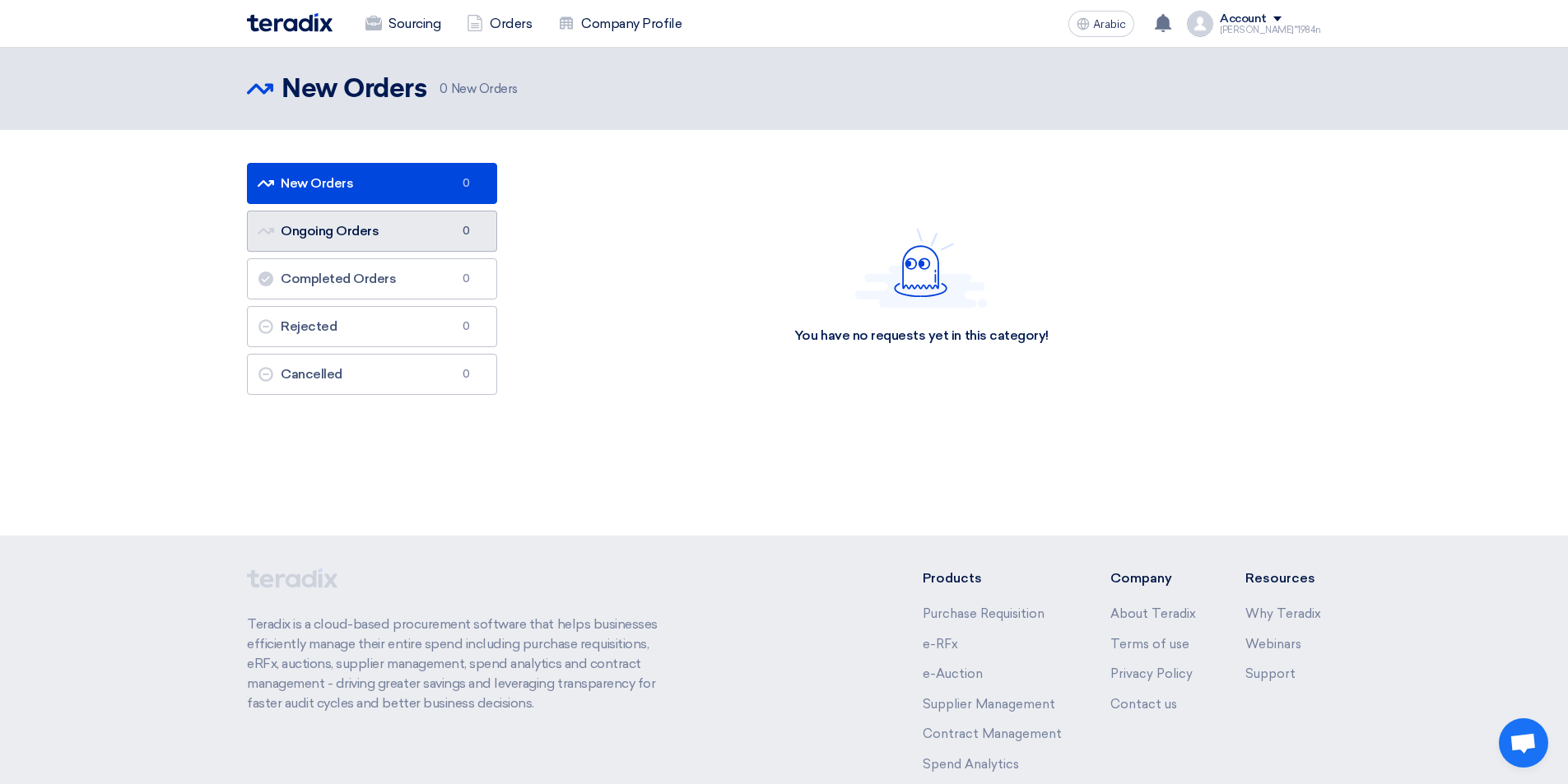
click at [439, 224] on link "Ongoing Orders Ongoing Orders 0" at bounding box center [372, 231] width 250 height 41
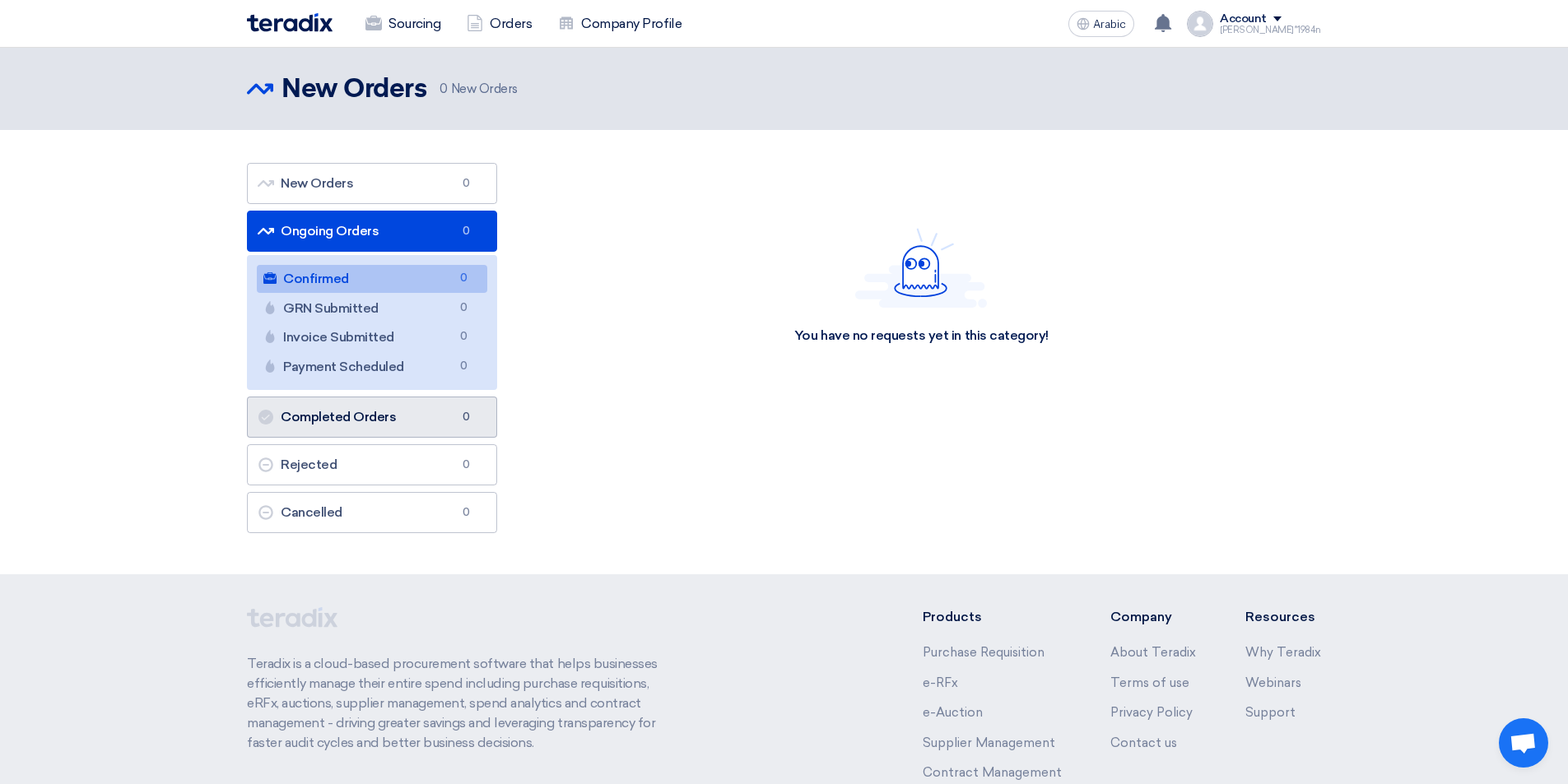
click at [412, 414] on link "Completed Orders Completed Orders 0" at bounding box center [372, 417] width 250 height 41
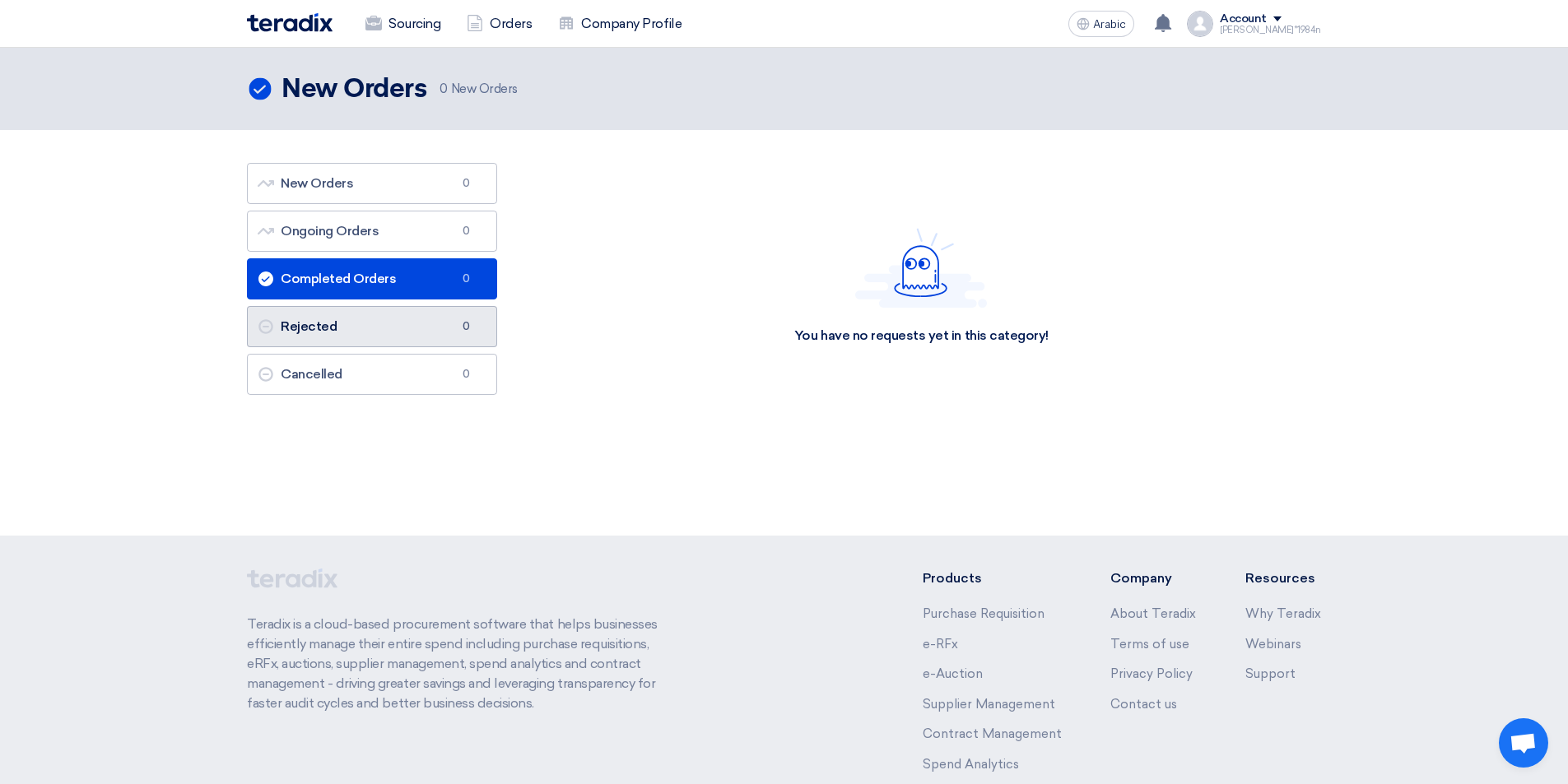
click at [412, 328] on link "Rejected Rejected 0" at bounding box center [372, 327] width 250 height 41
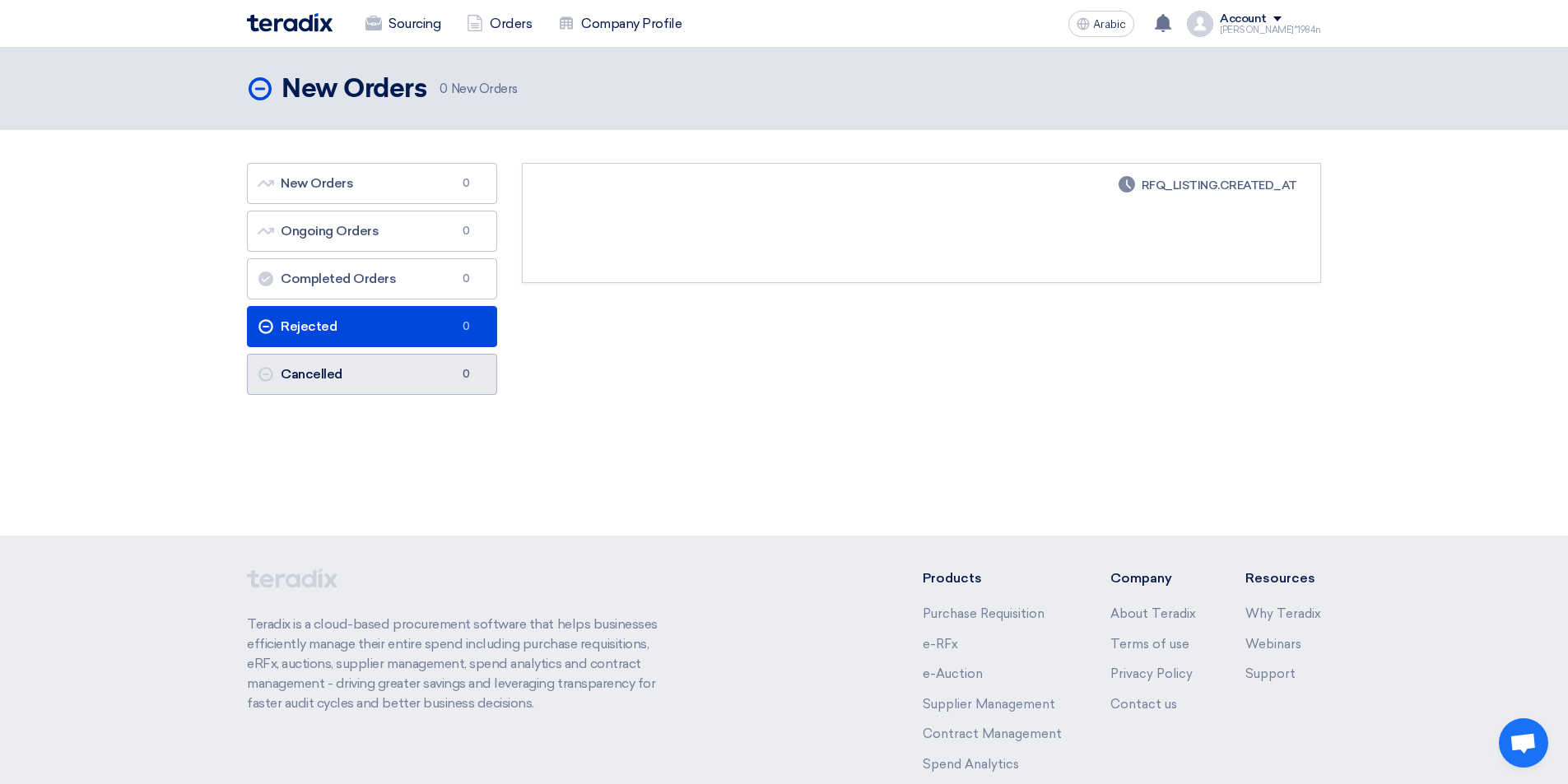
click at [409, 370] on link "Cancelled Cancelled 0" at bounding box center [372, 374] width 250 height 41
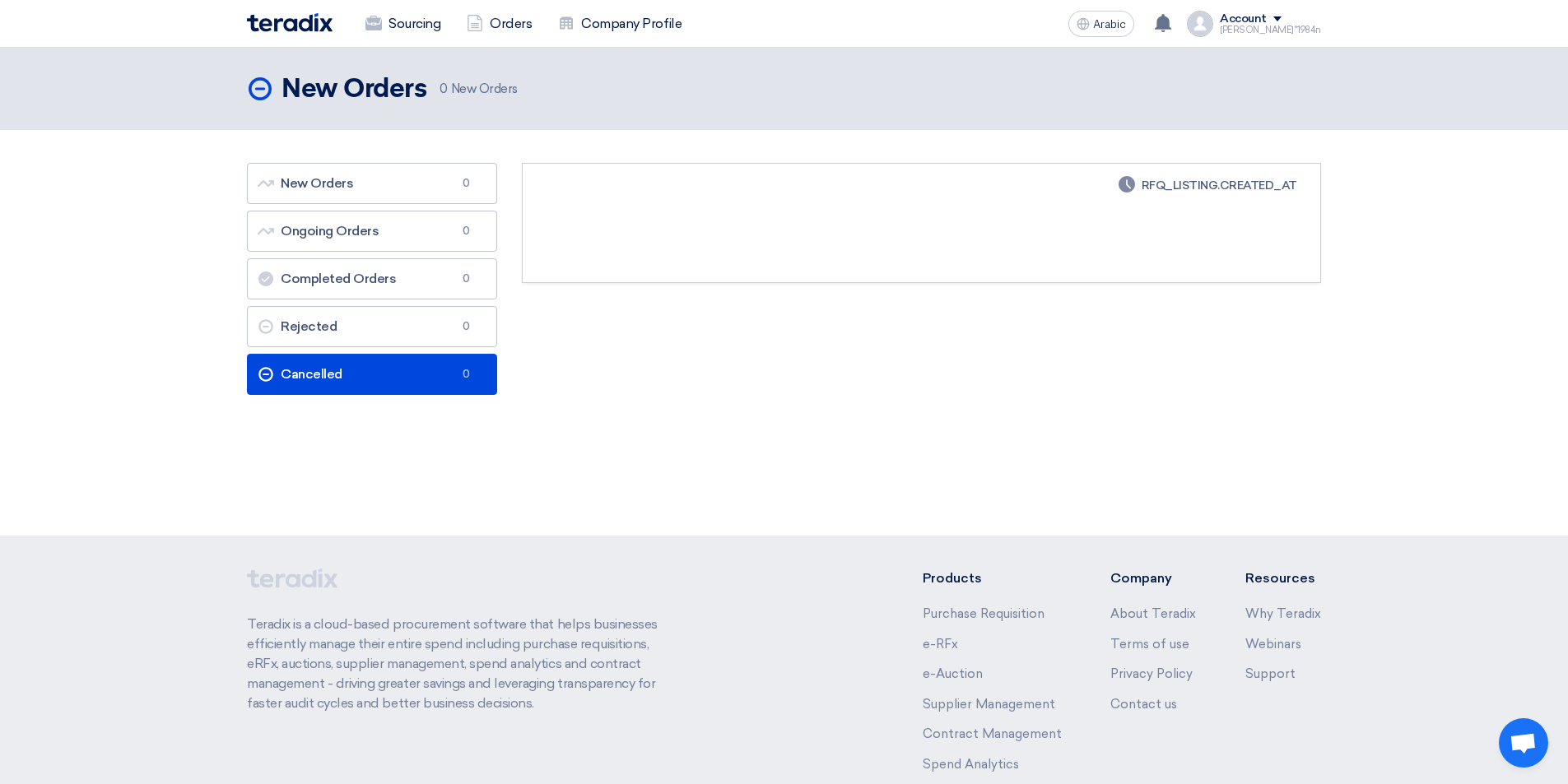
click at [1163, 186] on font "RFQ_LISTING.CREATED_AT" at bounding box center [1219, 185] width 156 height 14
click at [594, 28] on font "Company Profile" at bounding box center [630, 23] width 100 height 16
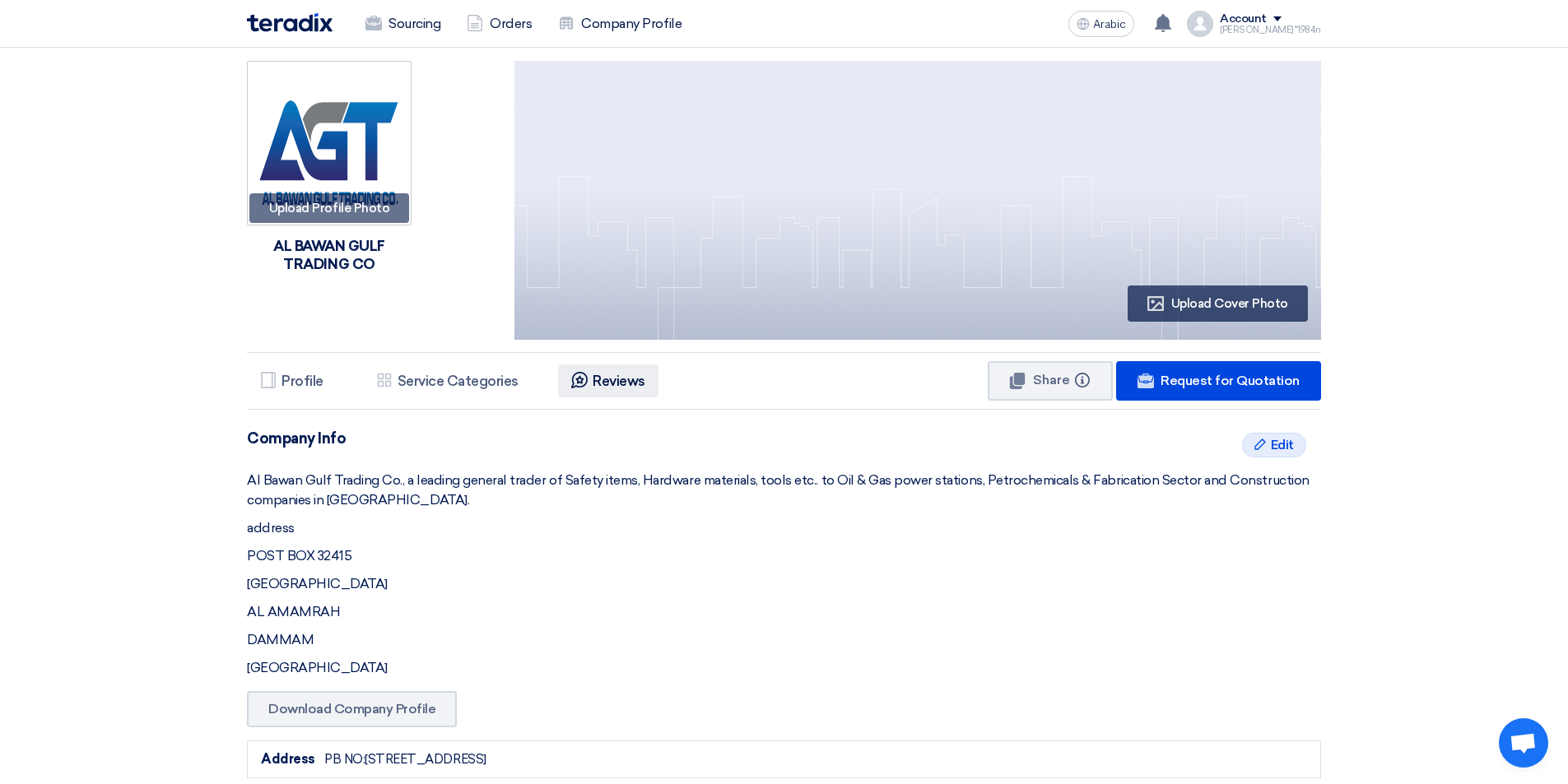
click at [600, 368] on li "Reviews Reviews" at bounding box center [608, 381] width 100 height 33
click at [605, 373] on font "Reviews" at bounding box center [619, 381] width 53 height 17
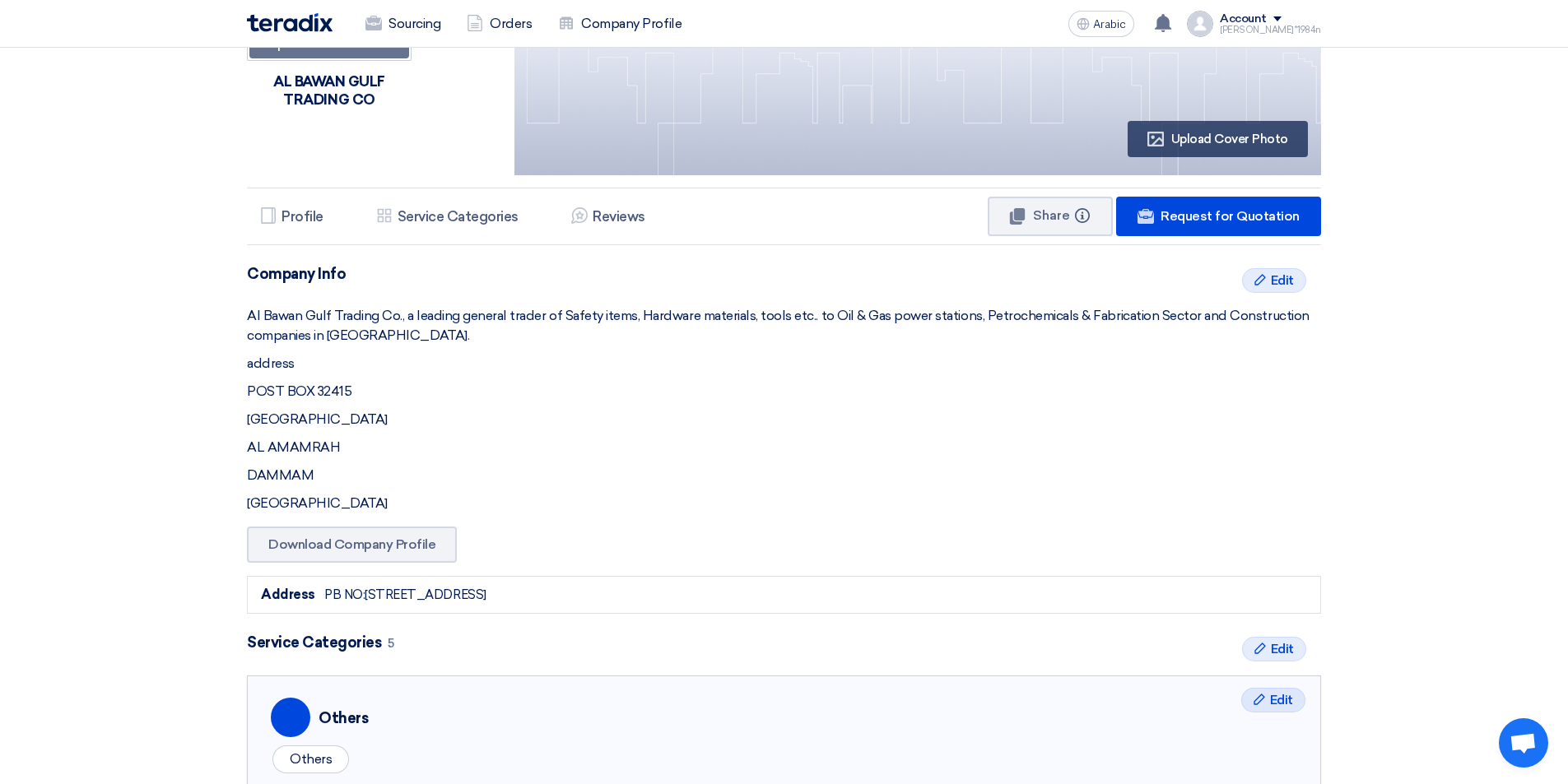
scroll to position [247, 0]
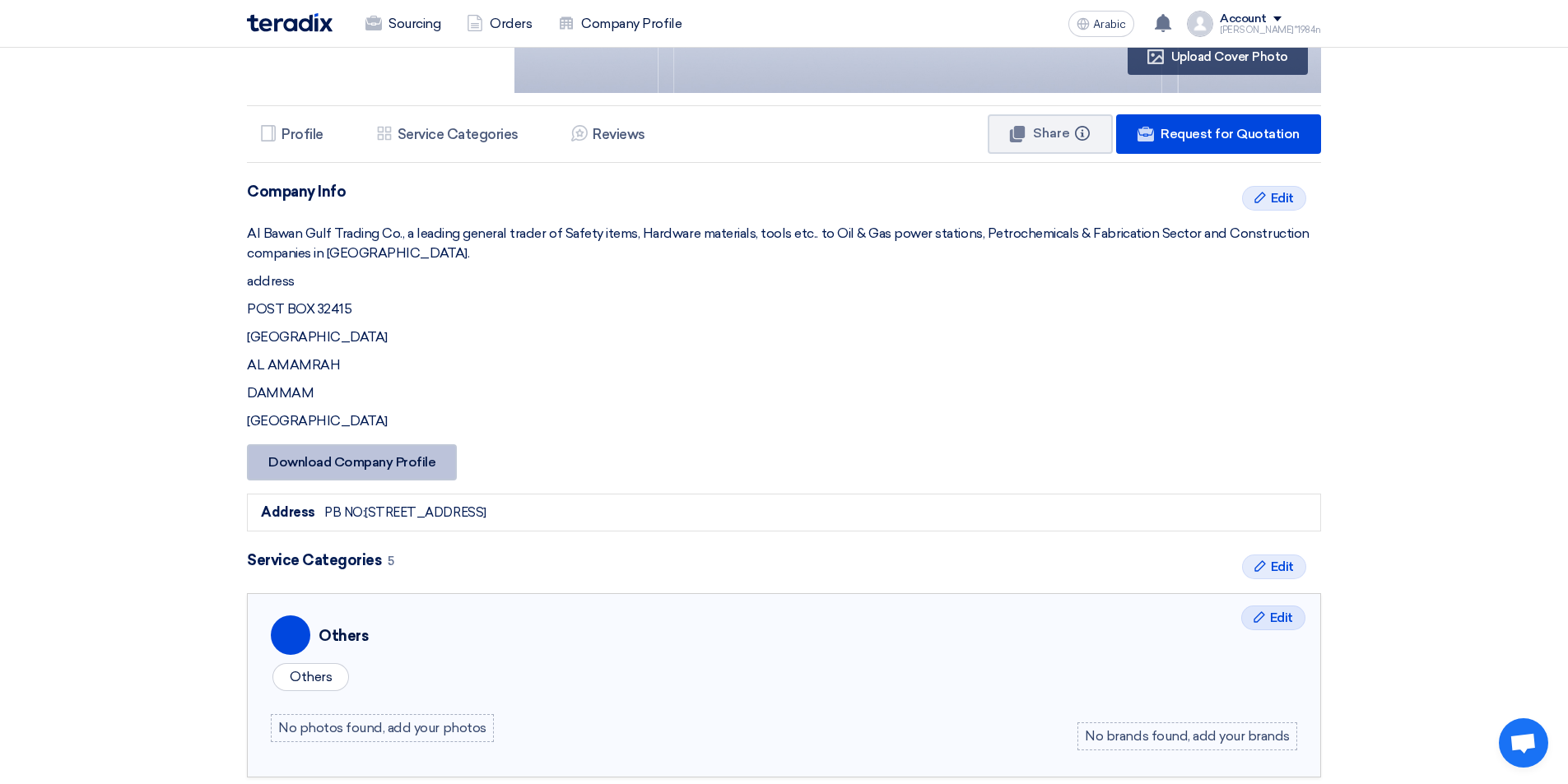
click at [380, 454] on font "Download Company Profile" at bounding box center [352, 461] width 167 height 16
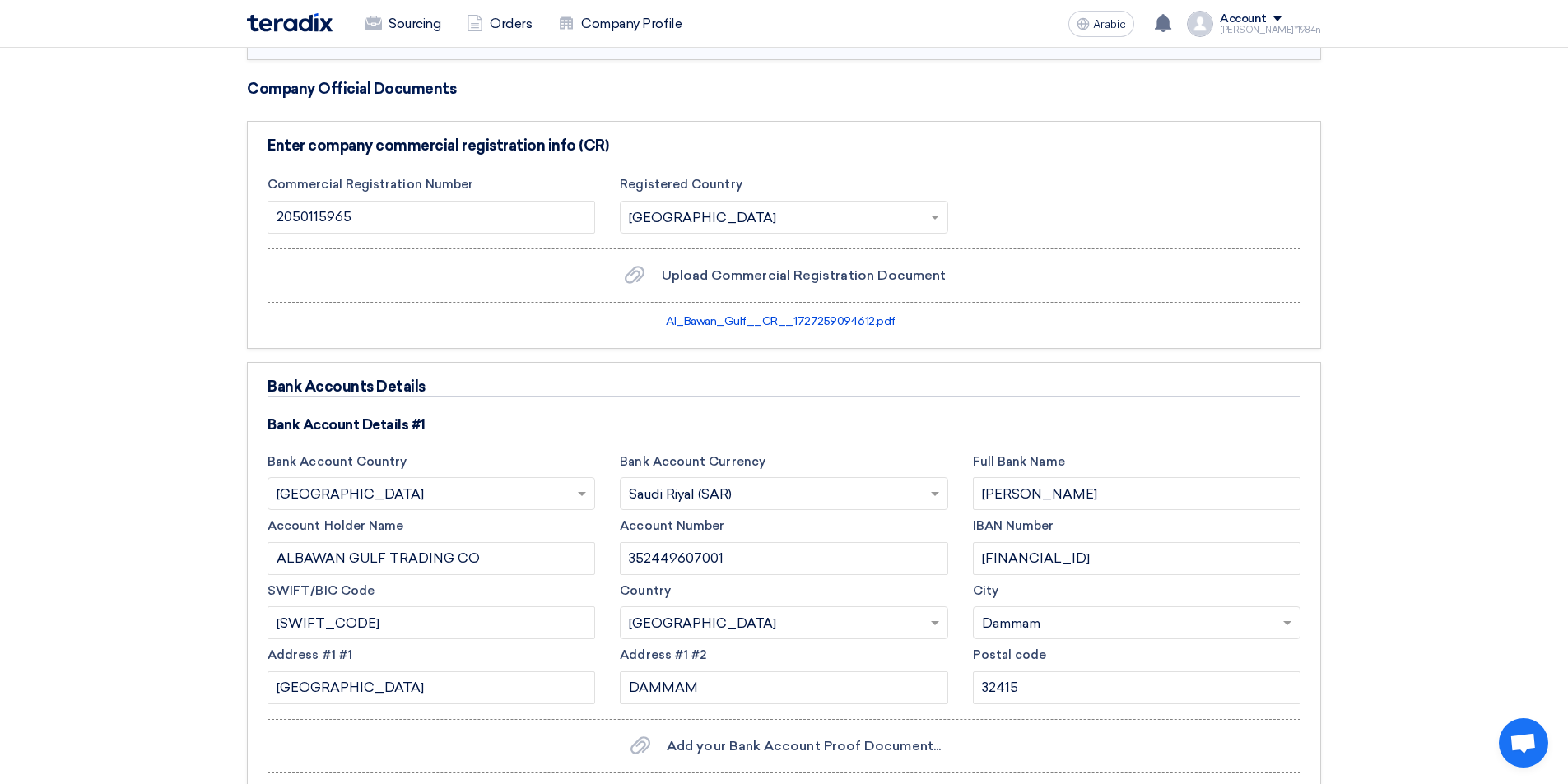
scroll to position [1974, 0]
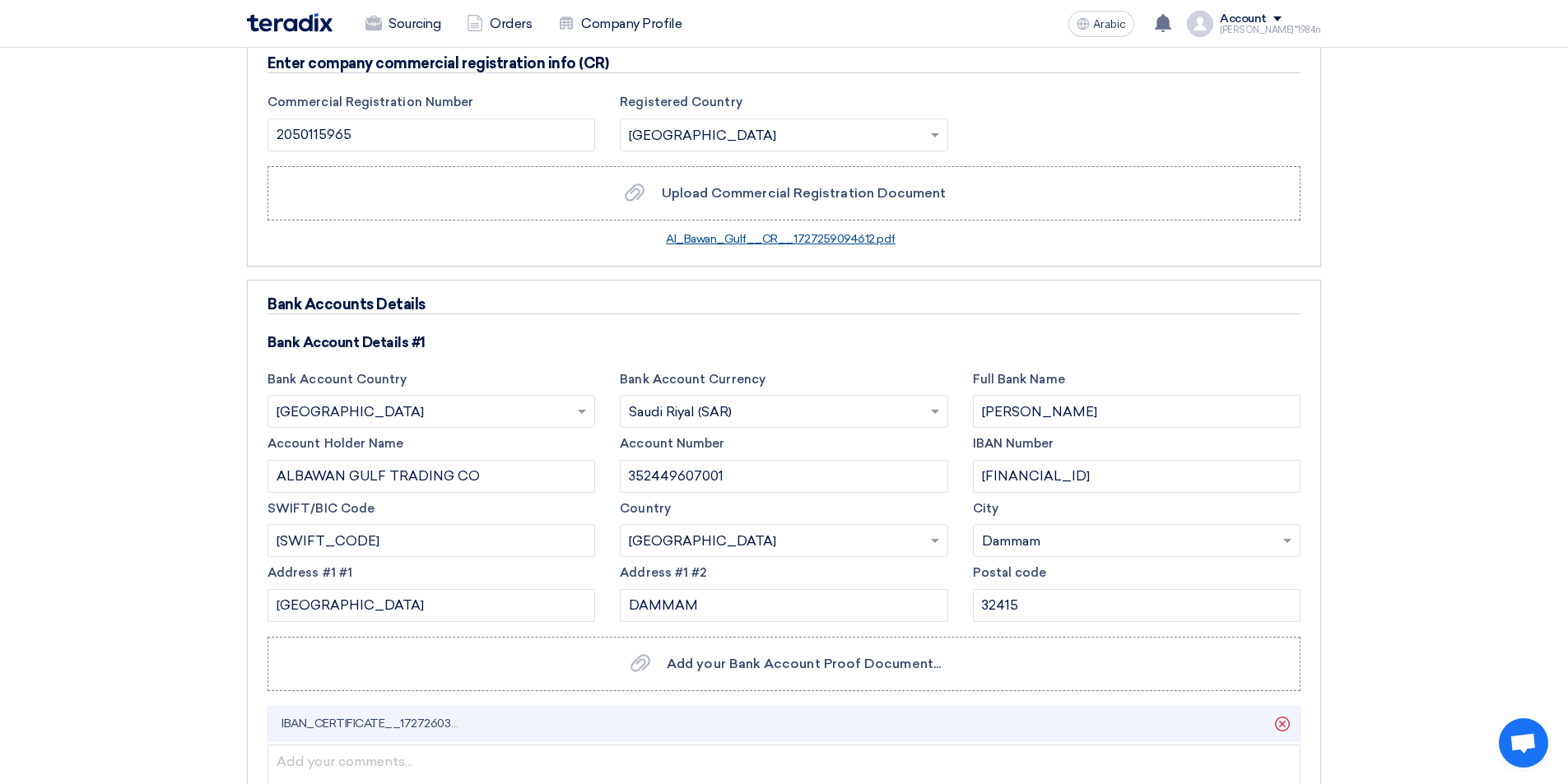
click at [813, 232] on font "Al_Bawan_Gulf__CR__1727259094612.pdf" at bounding box center [780, 238] width 229 height 14
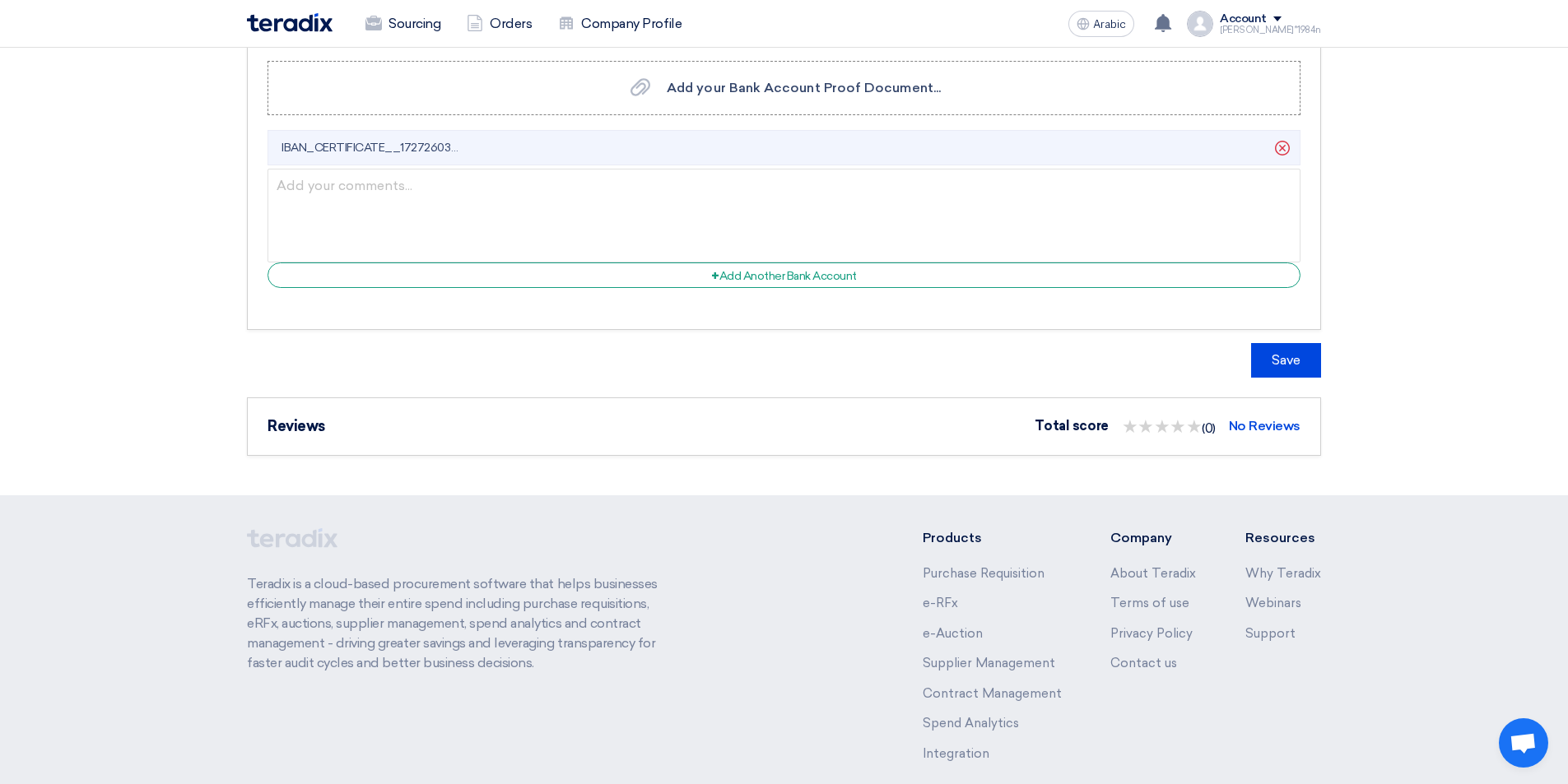
scroll to position [2633, 0]
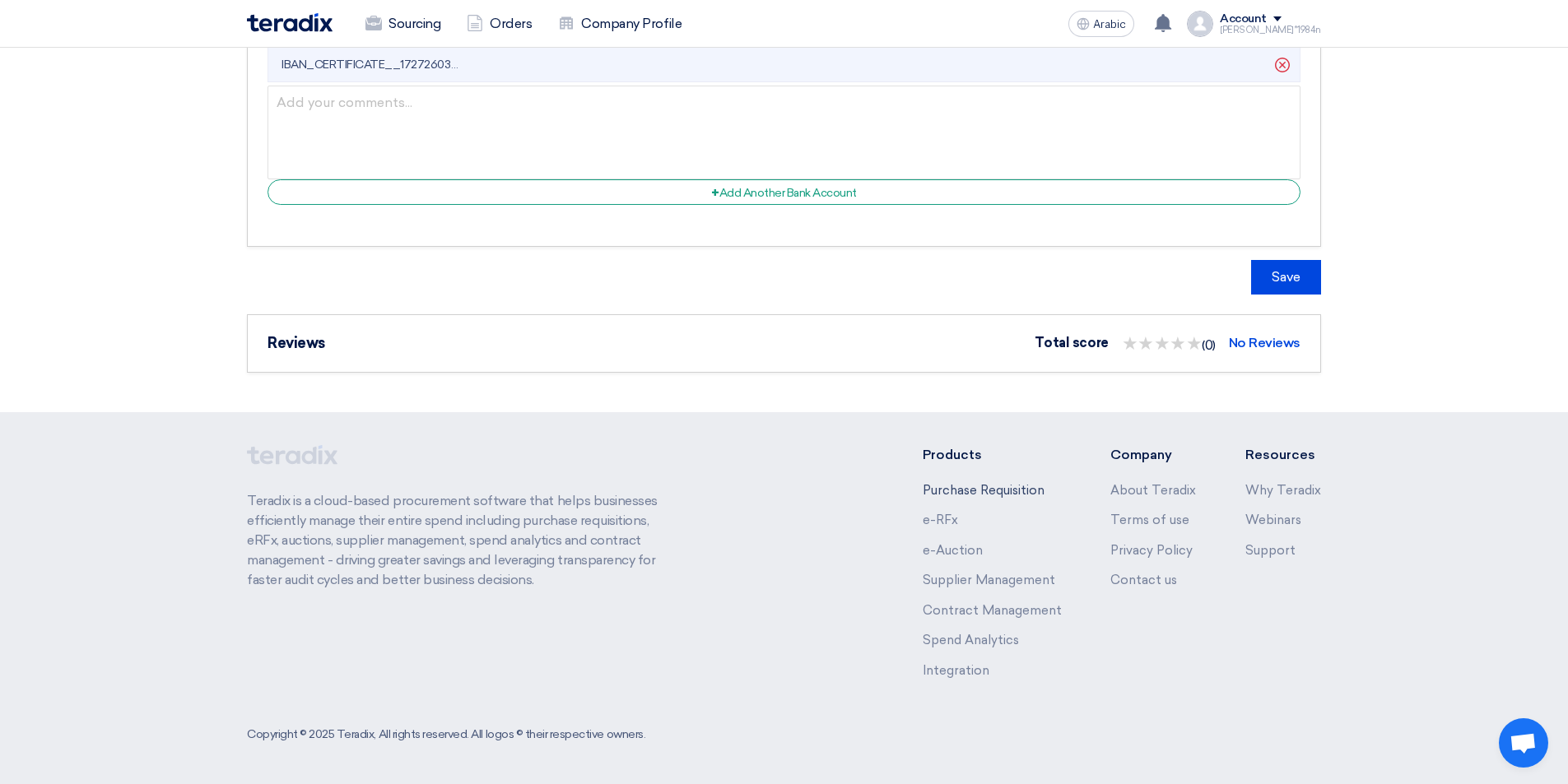
click at [973, 491] on font "Purchase Requisition" at bounding box center [983, 490] width 122 height 15
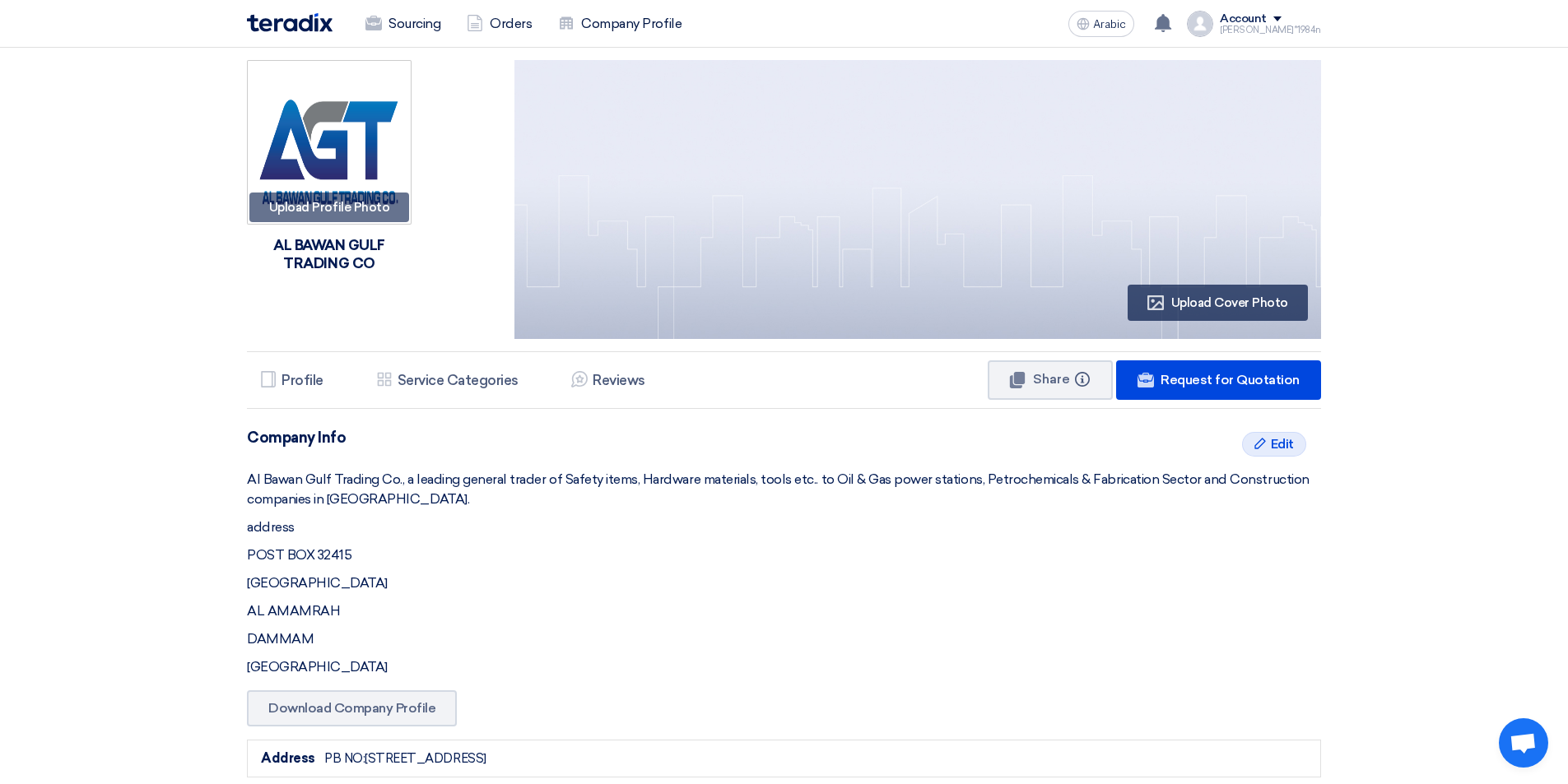
scroll to position [0, 0]
click at [409, 28] on font "Sourcing" at bounding box center [414, 23] width 52 height 16
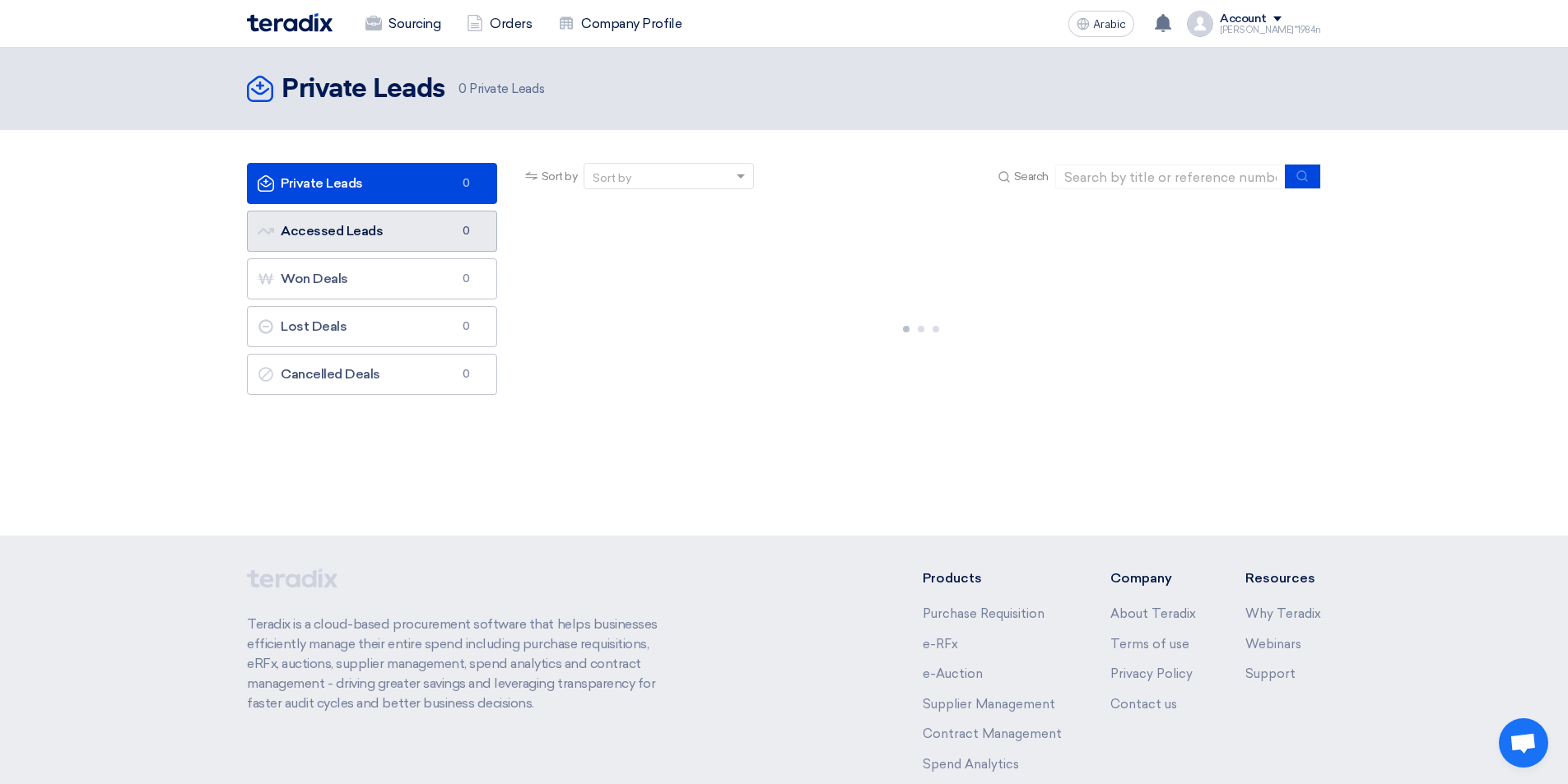
click at [388, 228] on link "Accessed Leads Accessed Leads 0" at bounding box center [372, 231] width 250 height 41
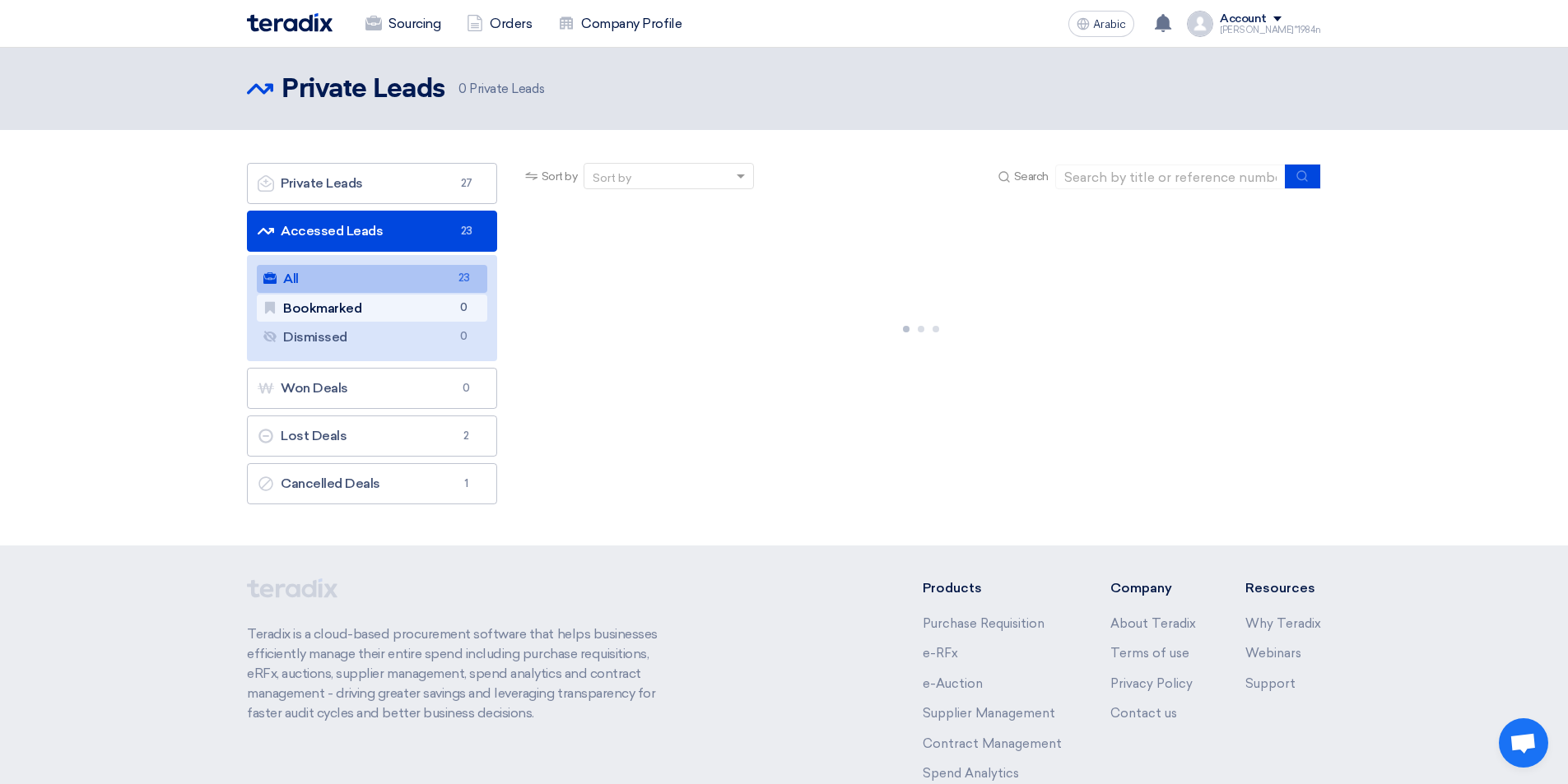
click at [391, 303] on link "Bookmarked Bookmarked 0" at bounding box center [372, 309] width 230 height 28
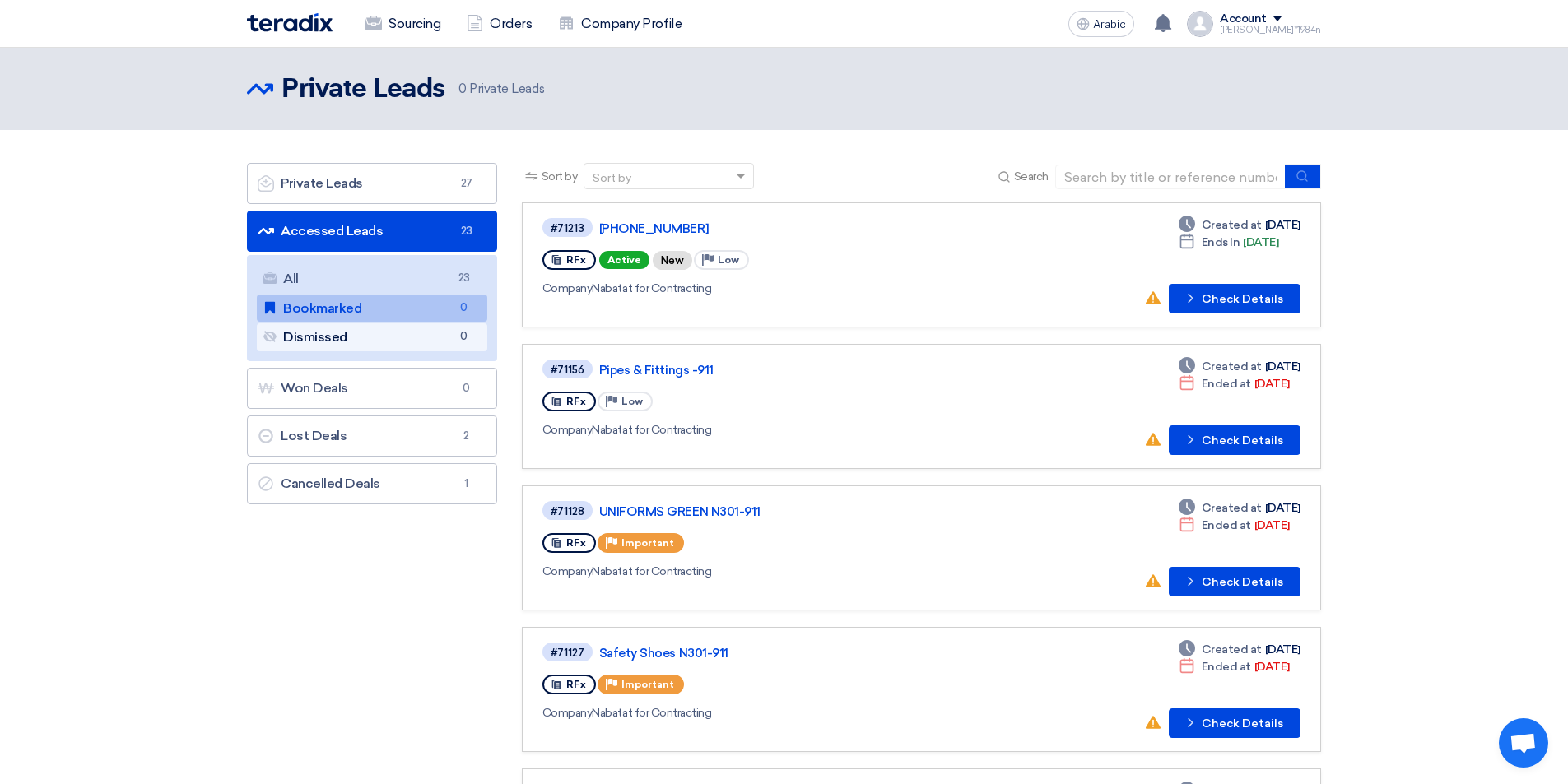
click at [388, 335] on link "Dismissed Dismissed 0" at bounding box center [372, 337] width 230 height 28
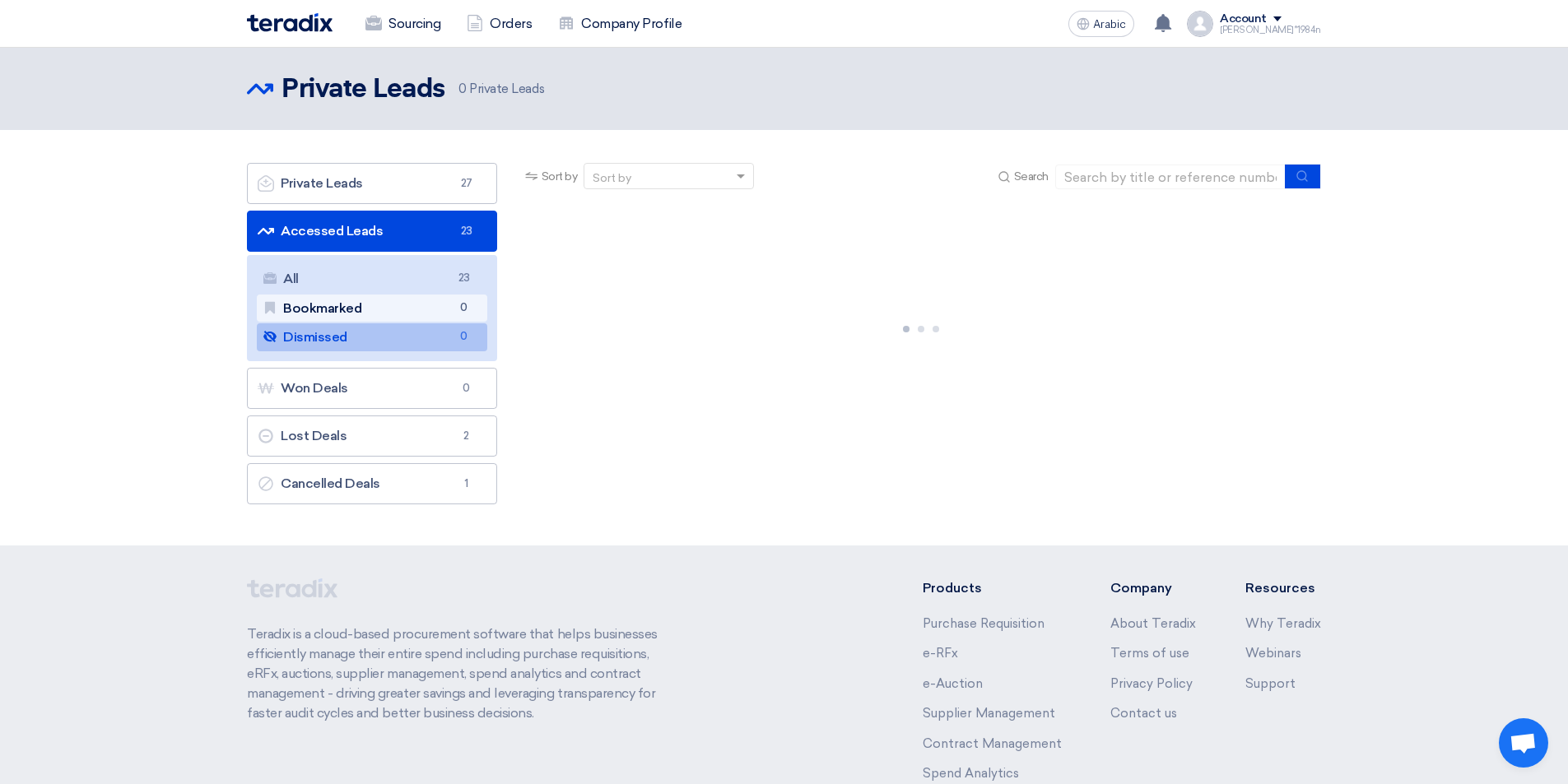
click at [389, 311] on link "Bookmarked Bookmarked 0" at bounding box center [372, 309] width 230 height 28
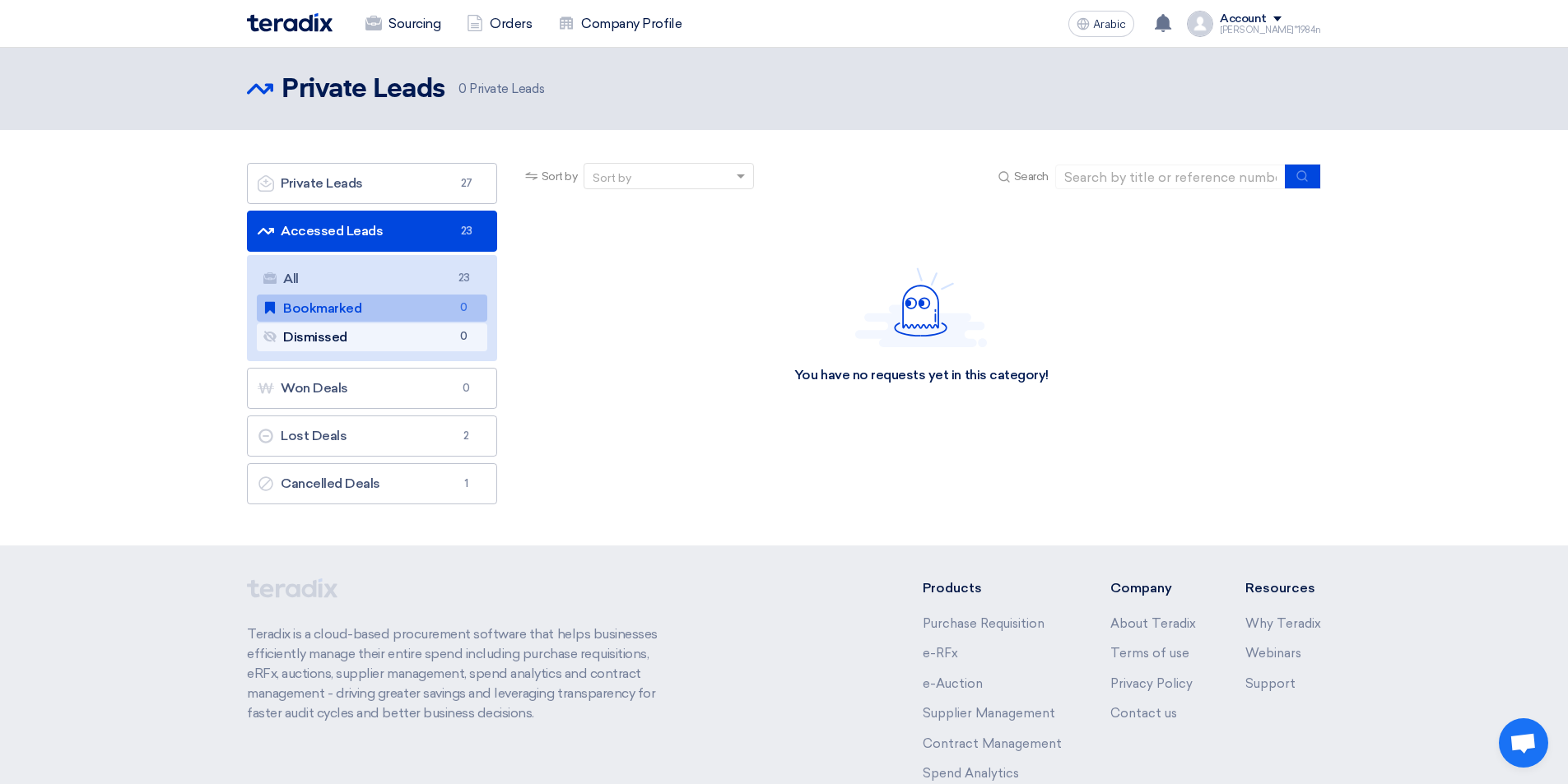
click at [395, 331] on link "Dismissed Dismissed 0" at bounding box center [372, 337] width 230 height 28
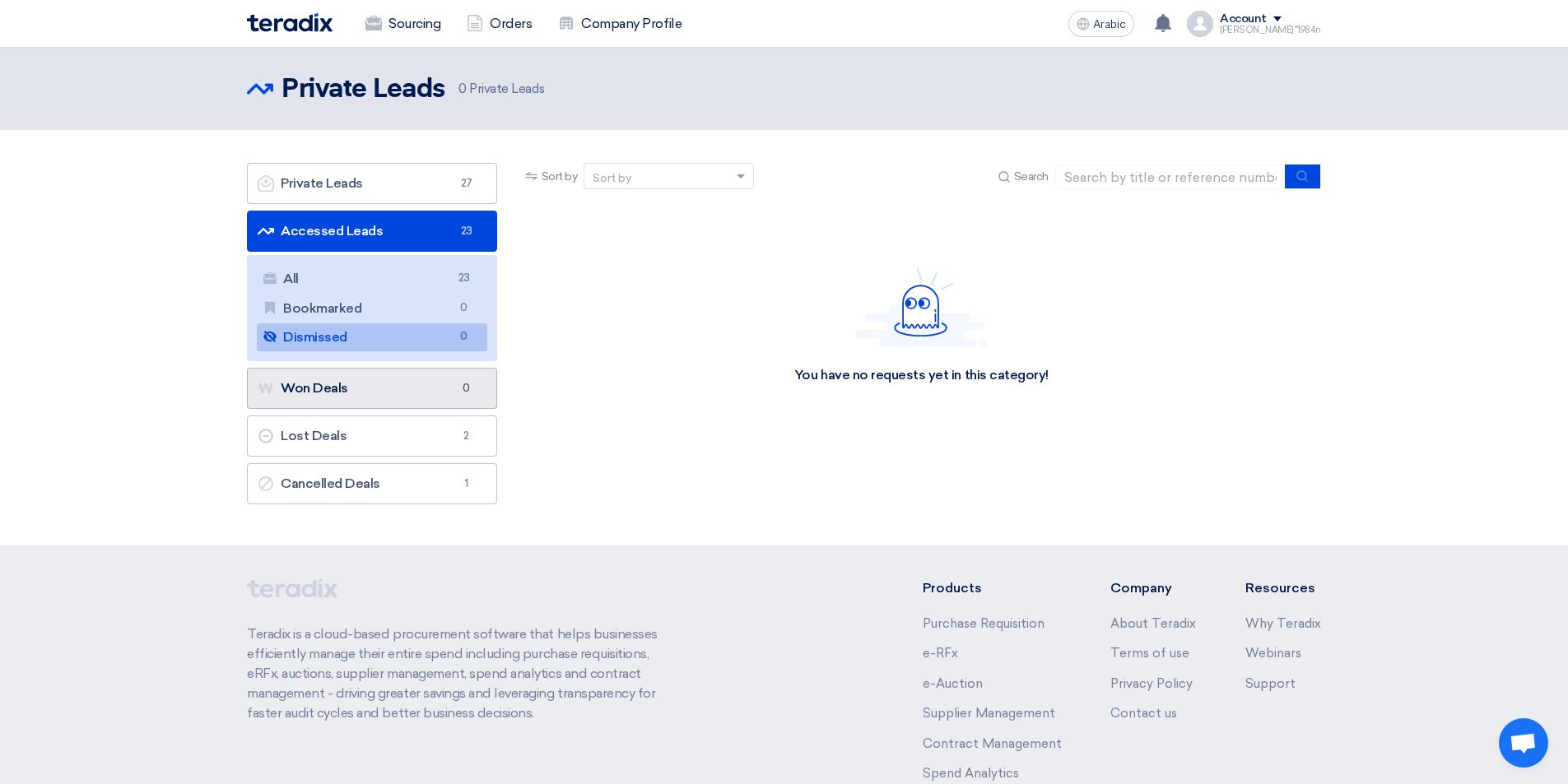
click at [389, 394] on link "Won Deals Won Deals 0" at bounding box center [372, 388] width 250 height 41
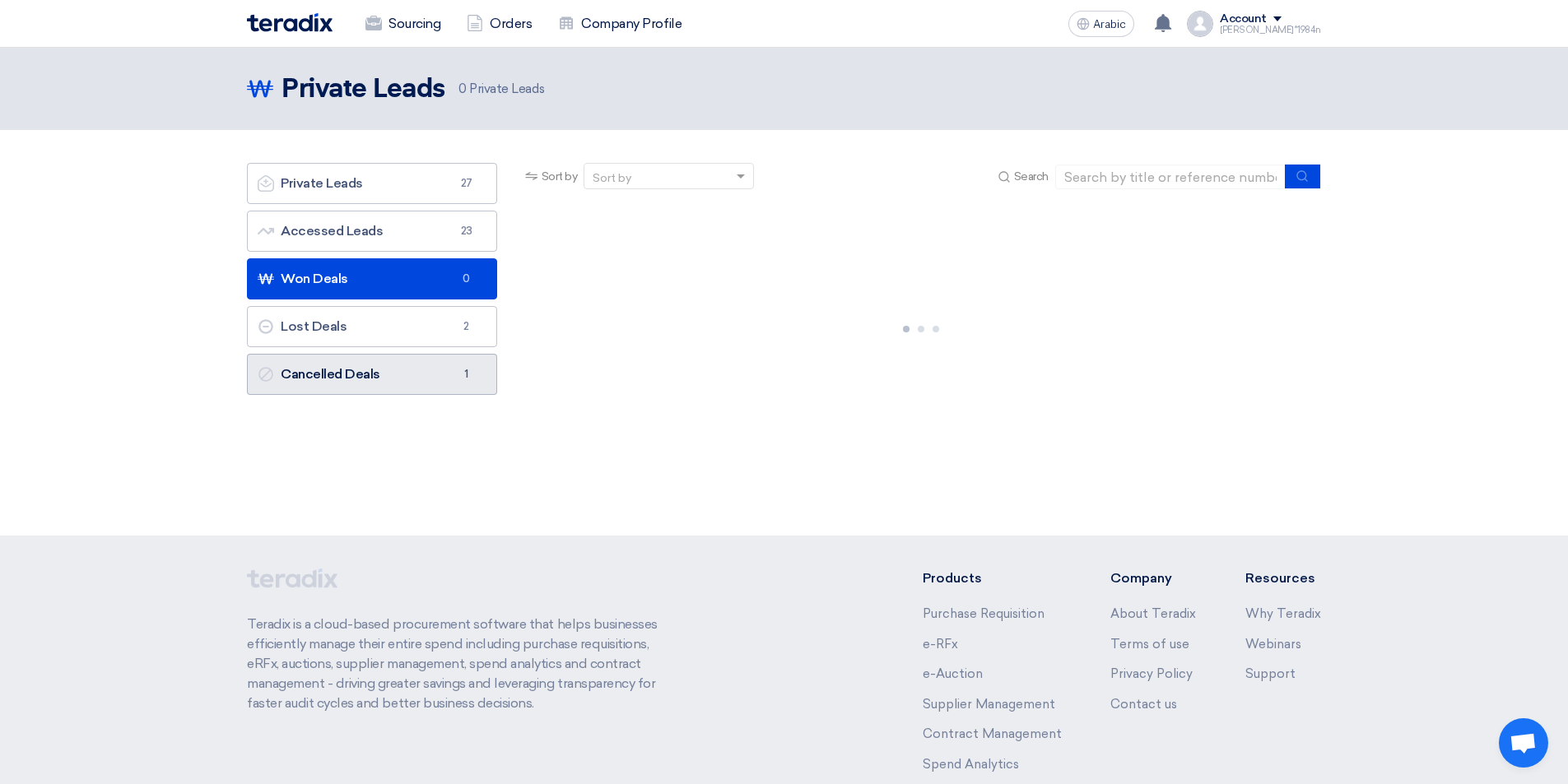
click at [389, 377] on link "Cancelled Deals Cancelled Deals 1" at bounding box center [372, 374] width 250 height 41
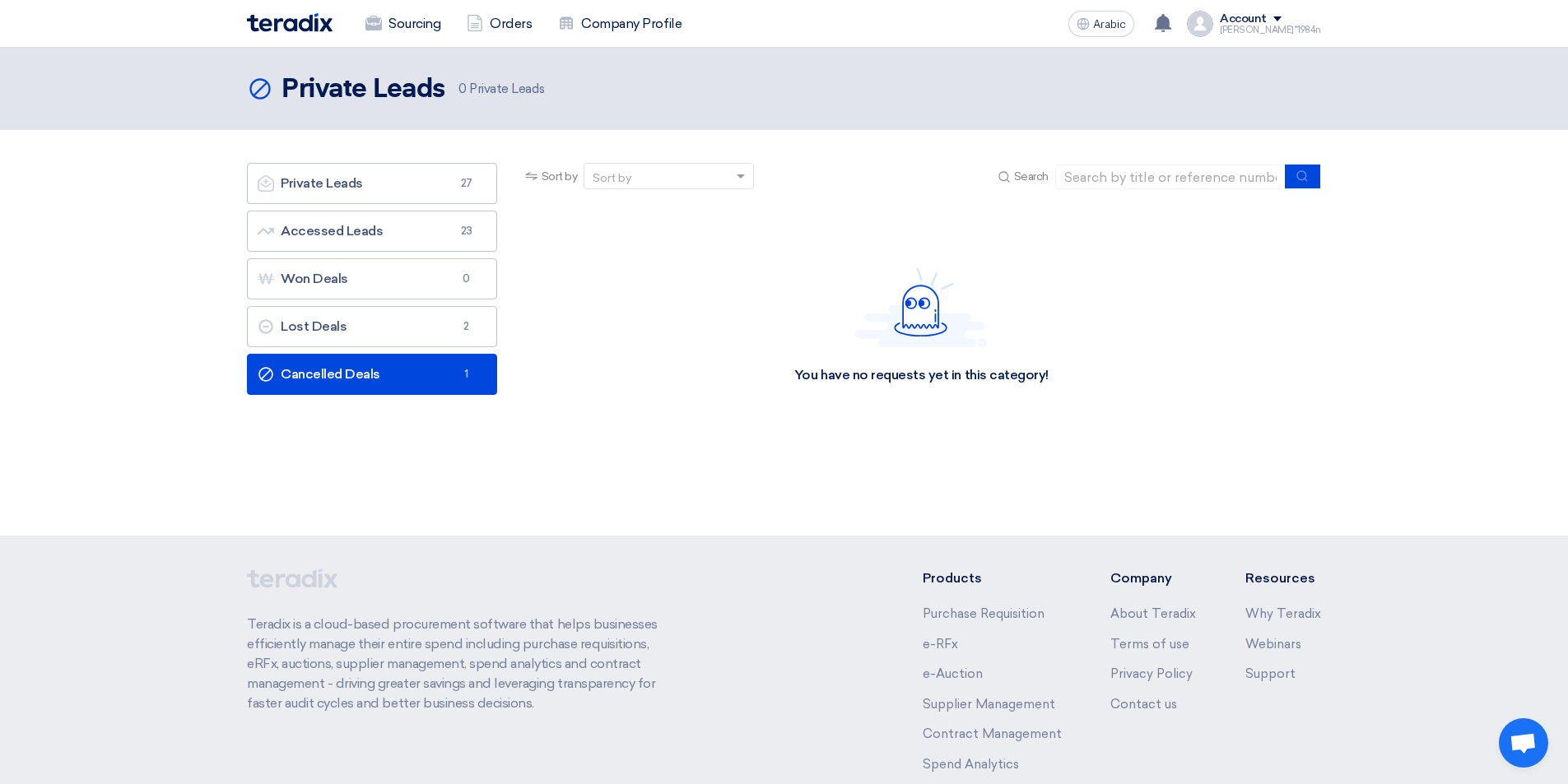
click at [389, 373] on link "Cancelled Deals Cancelled Deals 1" at bounding box center [372, 374] width 250 height 41
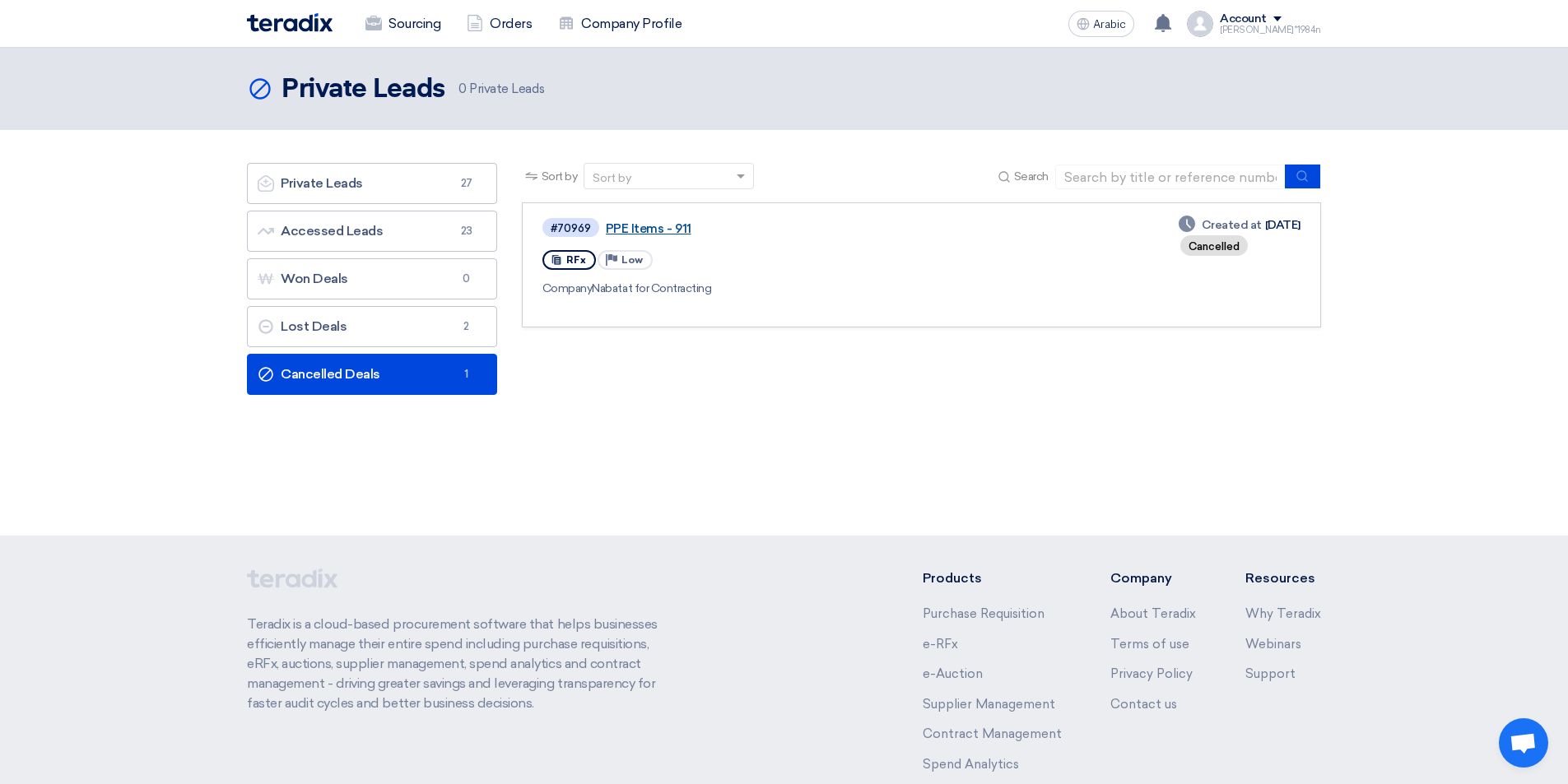
click at [632, 228] on font "PPE Items - 911" at bounding box center [648, 228] width 85 height 15
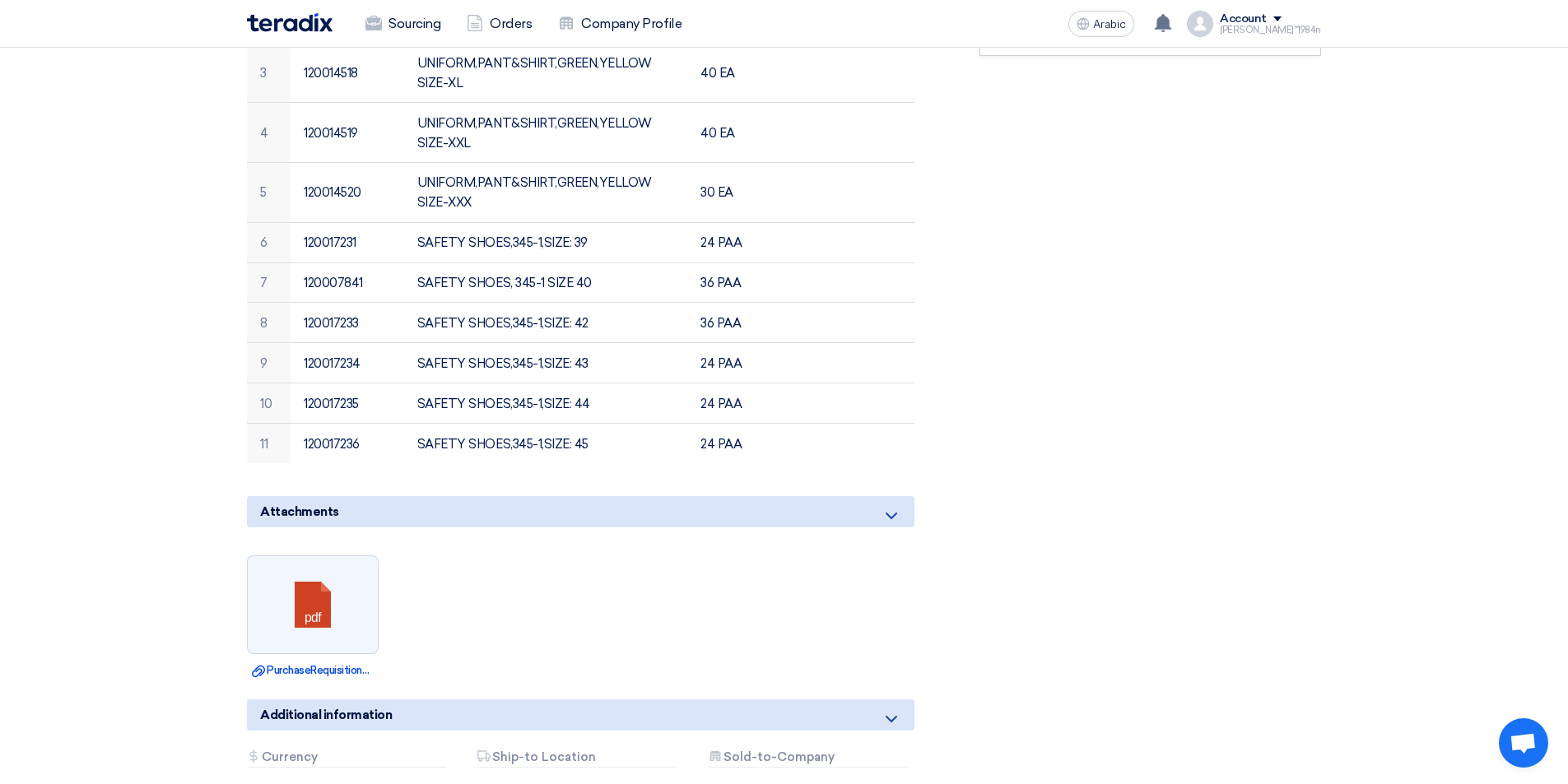
scroll to position [823, 0]
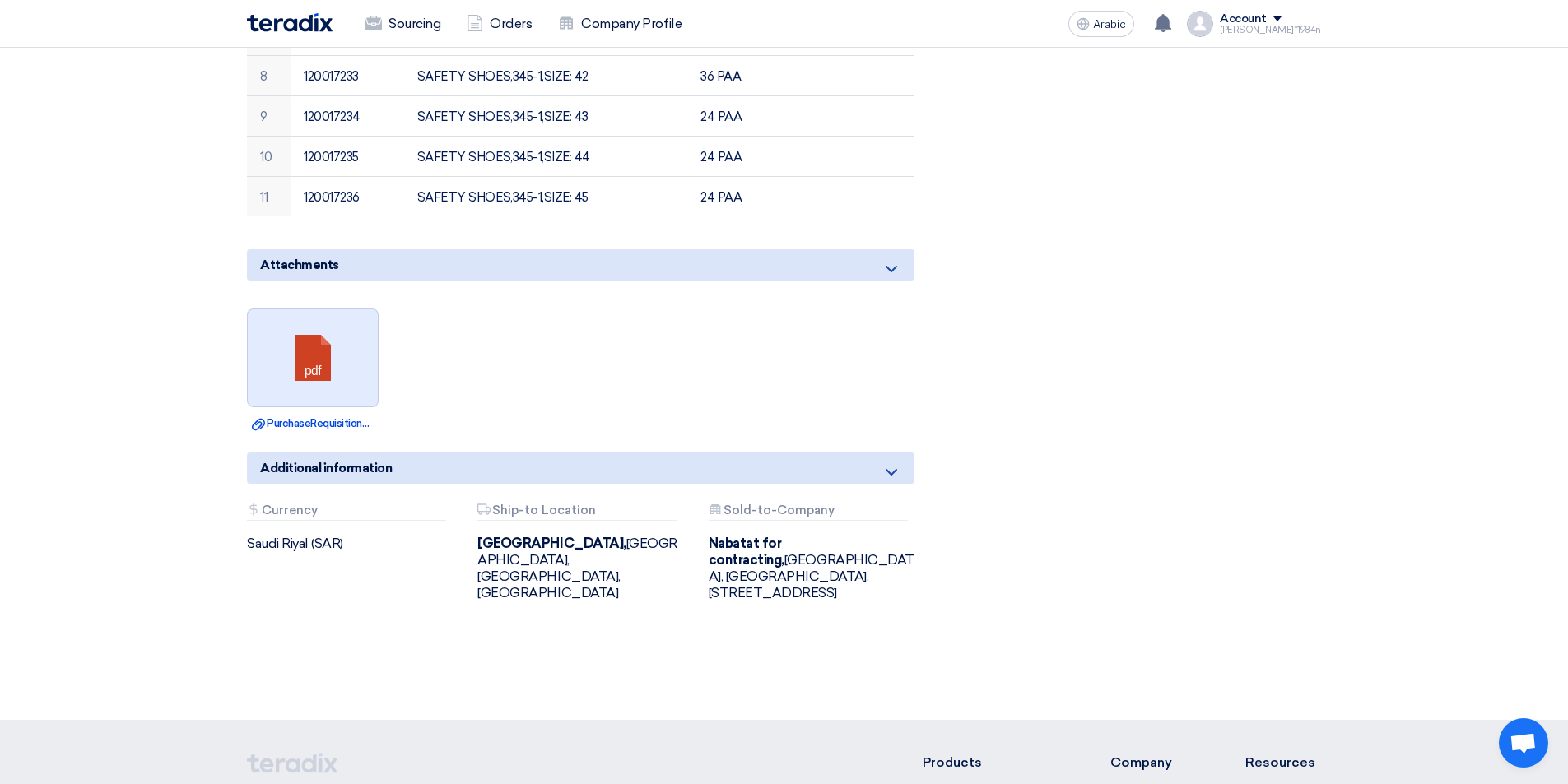
click at [306, 378] on link at bounding box center [313, 358] width 132 height 99
click at [316, 421] on font "PurchaseRequisitionorganizedX.pdf" at bounding box center [350, 423] width 167 height 12
